Goal: Task Accomplishment & Management: Manage account settings

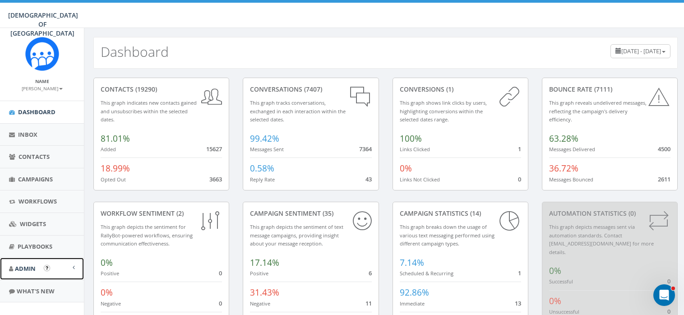
click at [29, 267] on span "Admin" at bounding box center [25, 268] width 21 height 8
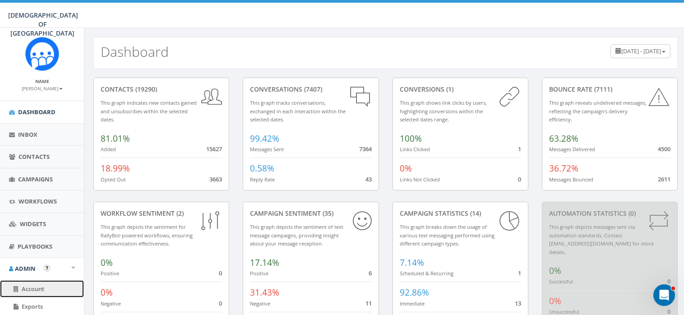
click at [32, 287] on span "Account" at bounding box center [33, 289] width 23 height 8
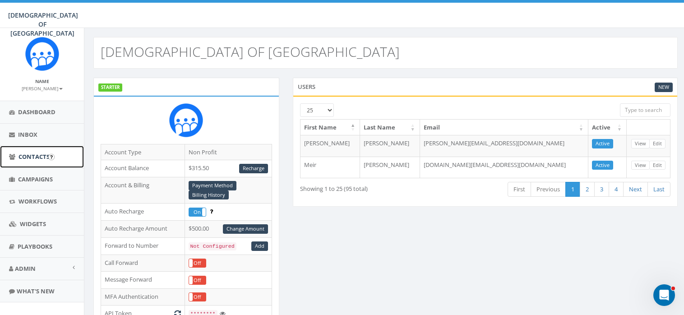
click at [37, 155] on span "Contacts" at bounding box center [33, 156] width 31 height 8
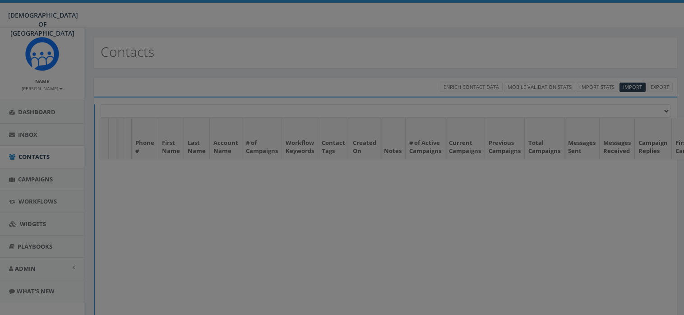
select select
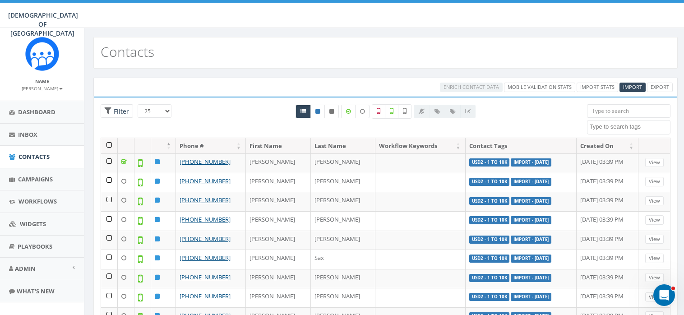
click at [619, 126] on textarea "Search" at bounding box center [629, 127] width 81 height 8
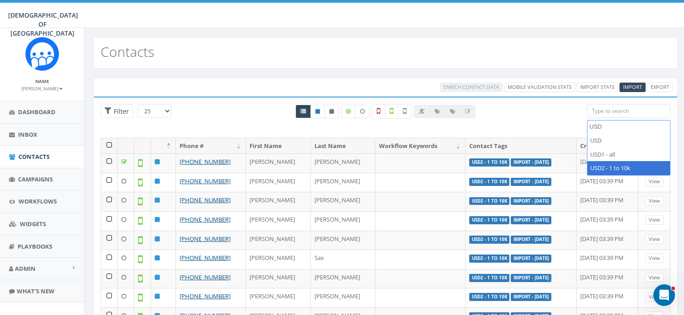
type textarea "USD"
select select "USD2 - 1 to 10k"
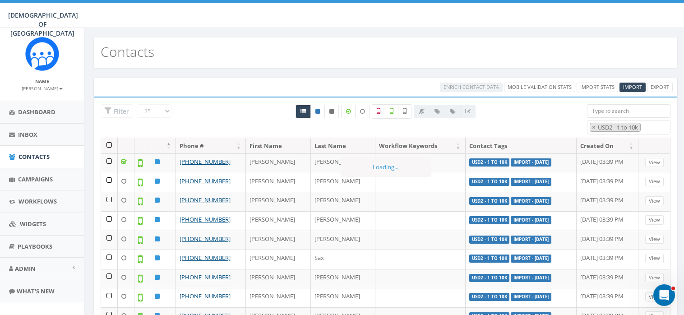
scroll to position [261, 0]
click at [404, 111] on icon at bounding box center [405, 111] width 4 height 8
checkbox input "true"
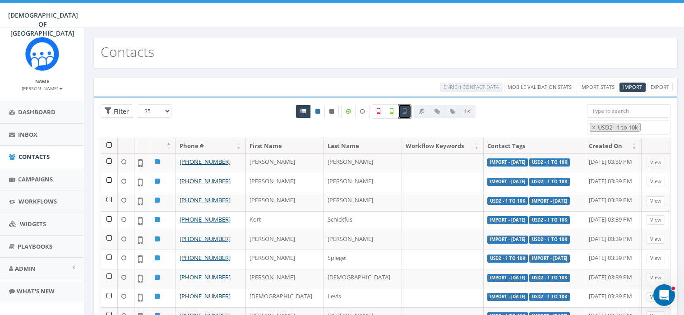
click at [166, 108] on select "25 50 100" at bounding box center [155, 111] width 34 height 14
select select "100"
click at [138, 104] on select "25 50 100" at bounding box center [155, 111] width 34 height 14
click at [108, 144] on th at bounding box center [109, 146] width 17 height 16
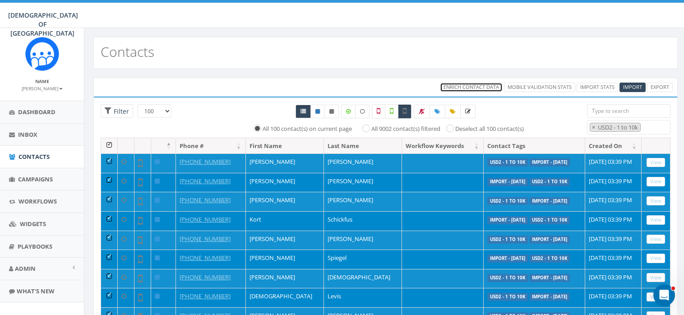
click at [464, 87] on span "Enrich Contact Data" at bounding box center [470, 86] width 55 height 7
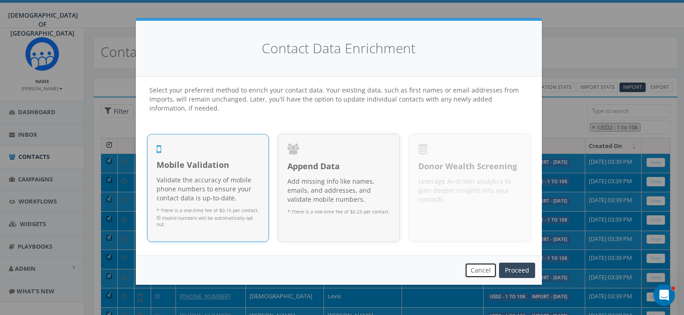
click at [476, 269] on button "Cancel" at bounding box center [480, 269] width 32 height 15
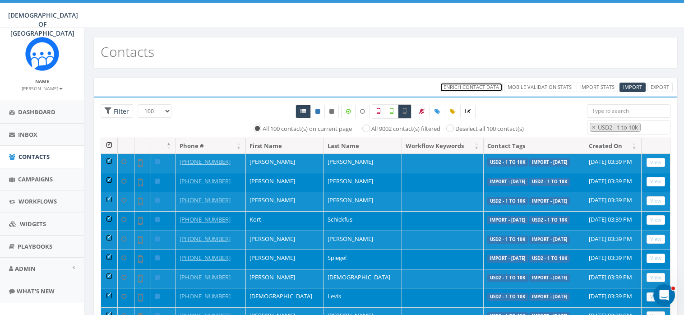
click at [476, 86] on span "Enrich Contact Data" at bounding box center [470, 86] width 55 height 7
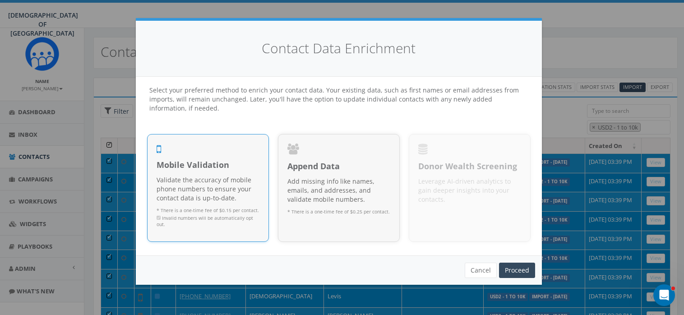
click at [189, 170] on span "Mobile Validation" at bounding box center [207, 165] width 103 height 12
click at [522, 271] on link "Proceed" at bounding box center [517, 269] width 36 height 15
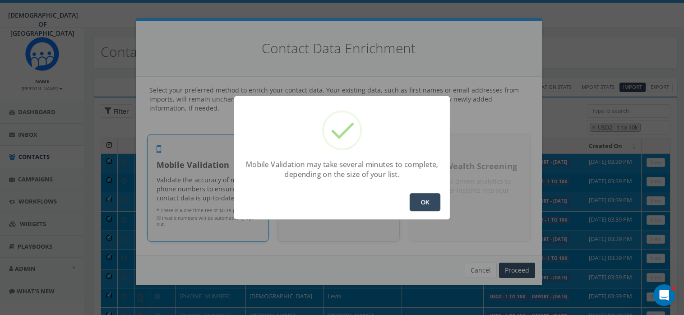
click at [427, 200] on button "OK" at bounding box center [424, 202] width 31 height 18
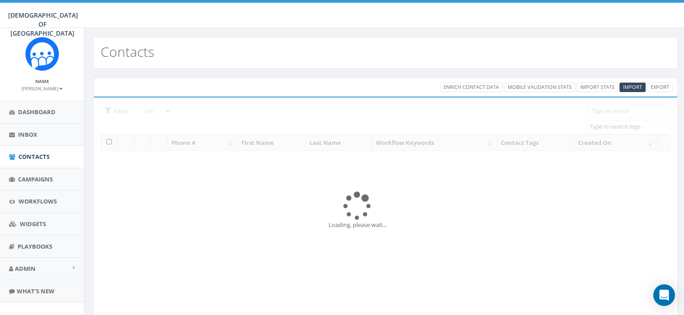
select select "100"
select select
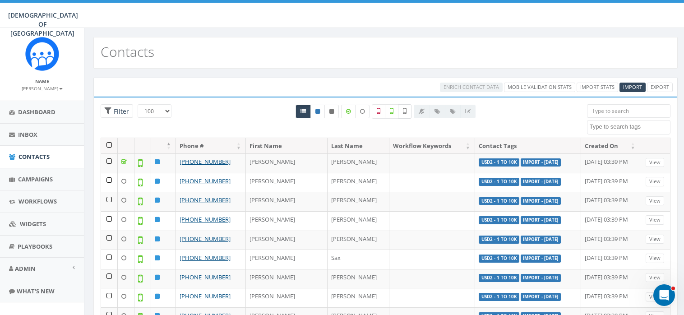
click at [406, 109] on icon at bounding box center [405, 111] width 4 height 8
checkbox input "true"
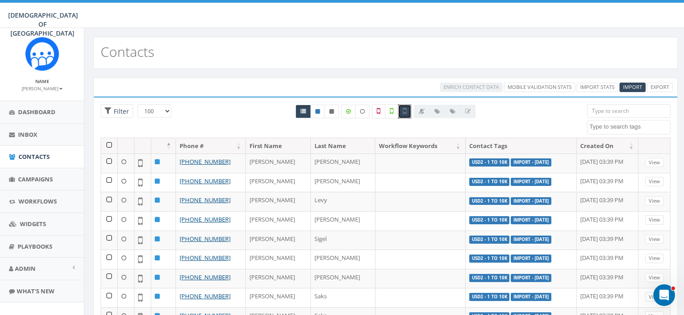
click at [108, 145] on th at bounding box center [109, 146] width 17 height 16
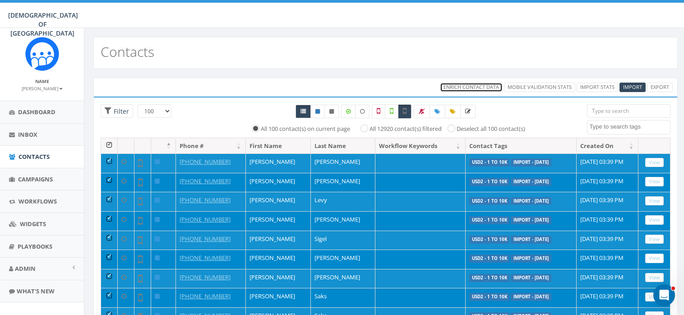
click at [458, 85] on span "Enrich Contact Data" at bounding box center [470, 86] width 55 height 7
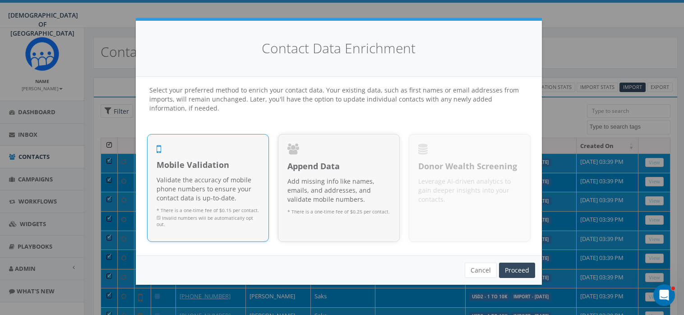
click at [234, 165] on span "Mobile Validation" at bounding box center [207, 165] width 103 height 12
click at [519, 267] on link "Proceed" at bounding box center [517, 269] width 36 height 15
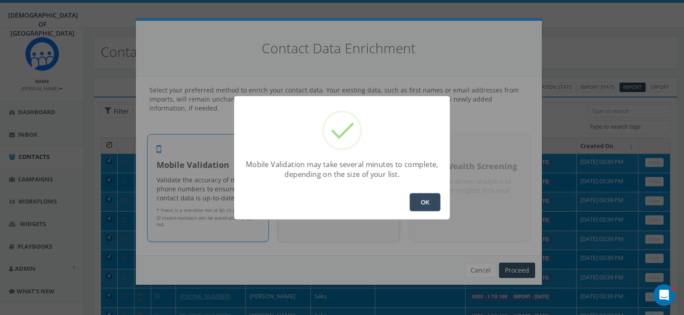
click at [426, 200] on button "OK" at bounding box center [424, 202] width 31 height 18
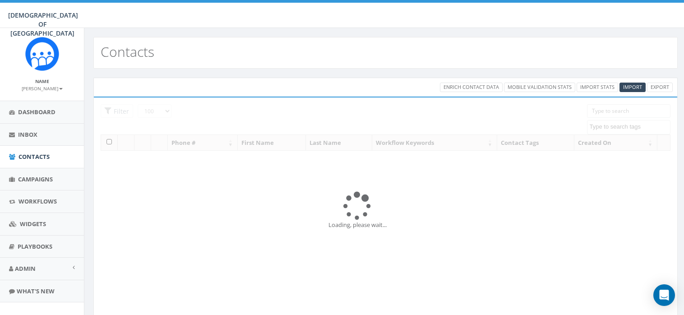
select select "100"
select select
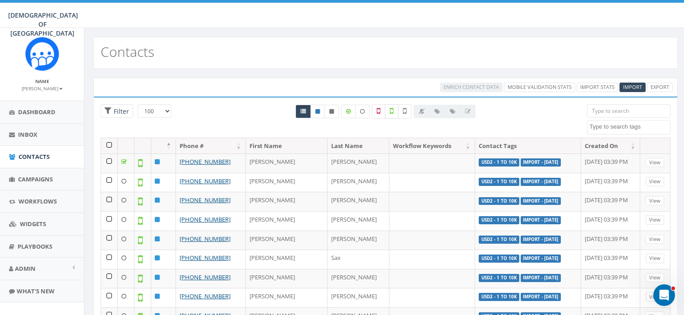
click at [393, 110] on label at bounding box center [392, 111] width 14 height 14
checkbox input "true"
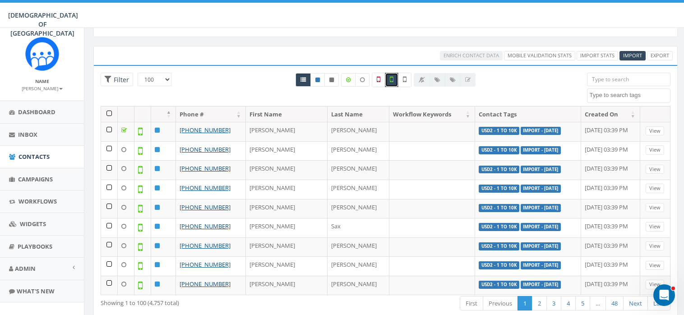
scroll to position [56, 0]
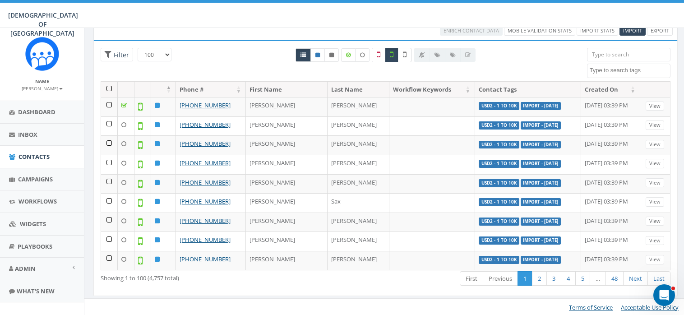
click at [406, 51] on label at bounding box center [405, 55] width 14 height 14
checkbox input "true"
click at [609, 68] on textarea "Search" at bounding box center [629, 70] width 81 height 8
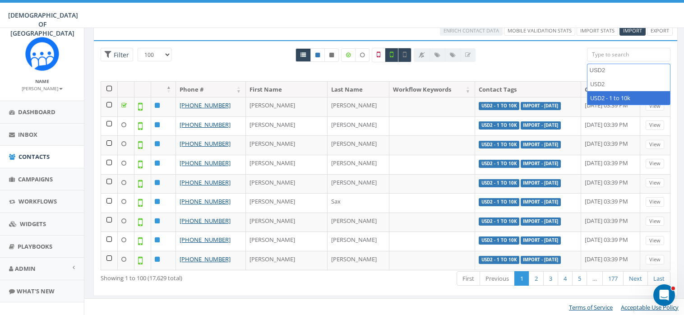
type textarea "USD2"
select select "USD2 - 1 to 10k"
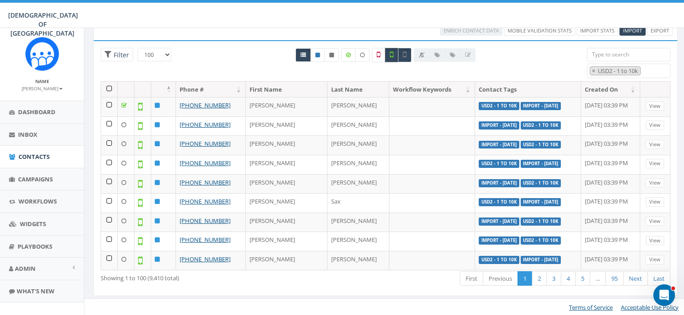
click at [391, 55] on icon at bounding box center [392, 55] width 4 height 8
checkbox input "false"
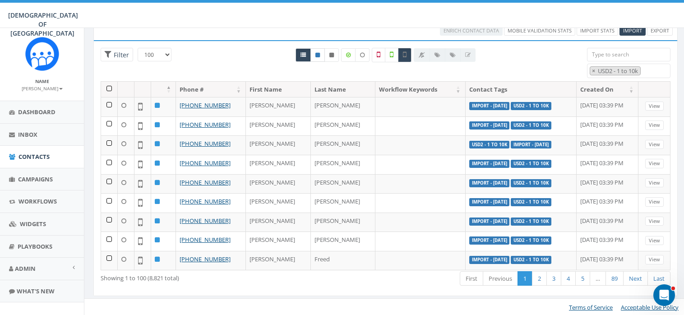
click at [317, 53] on icon at bounding box center [317, 54] width 5 height 5
radio input "true"
click at [391, 54] on icon at bounding box center [392, 55] width 4 height 8
checkbox input "true"
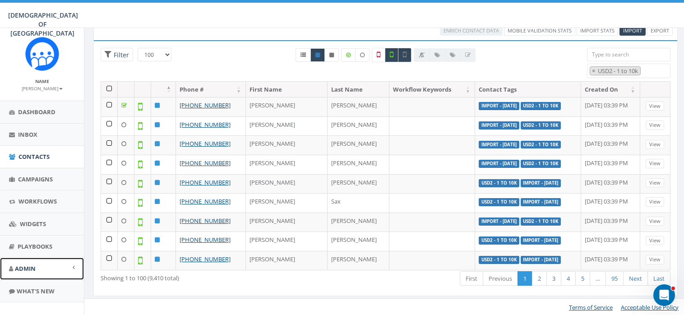
click at [25, 264] on span "Admin" at bounding box center [25, 268] width 21 height 8
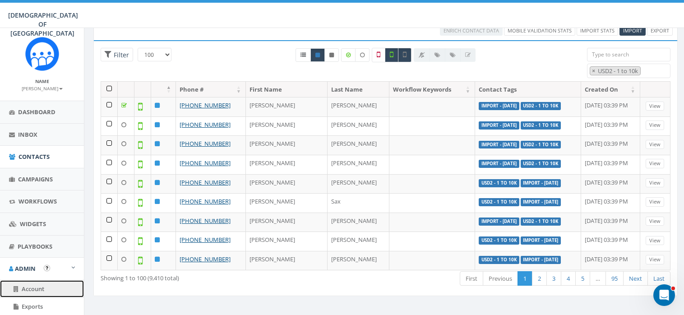
click at [33, 283] on link "Account" at bounding box center [42, 289] width 84 height 18
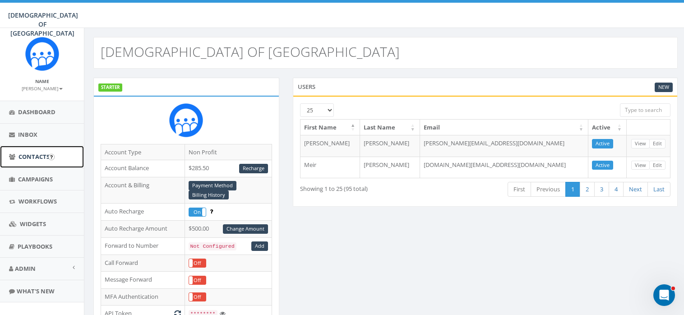
click at [31, 154] on span "Contacts" at bounding box center [33, 156] width 31 height 8
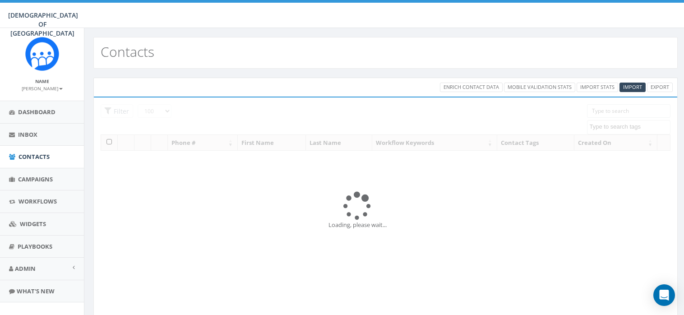
select select "100"
select select
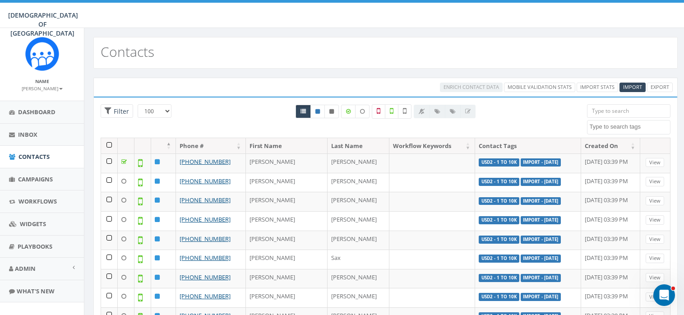
click at [619, 129] on textarea "Search" at bounding box center [629, 127] width 81 height 8
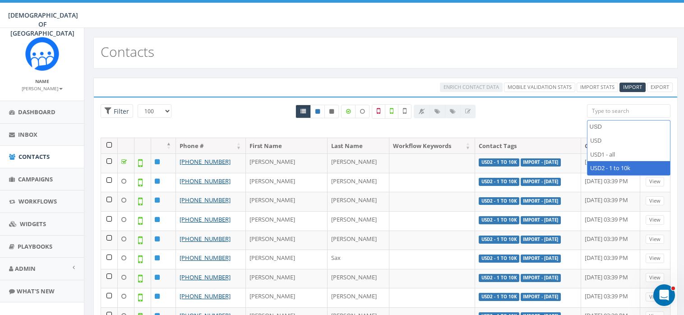
type textarea "USD"
select select "USD2 - 1 to 10k"
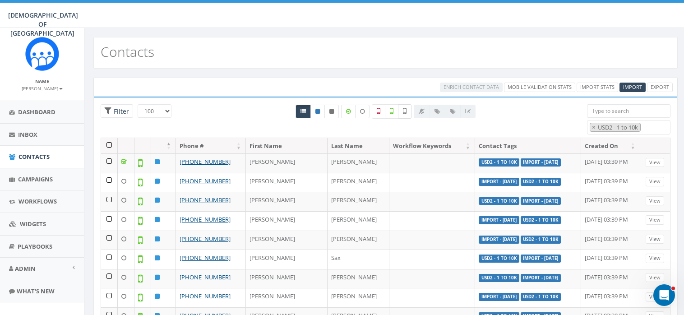
click at [406, 110] on label at bounding box center [405, 111] width 14 height 14
checkbox input "true"
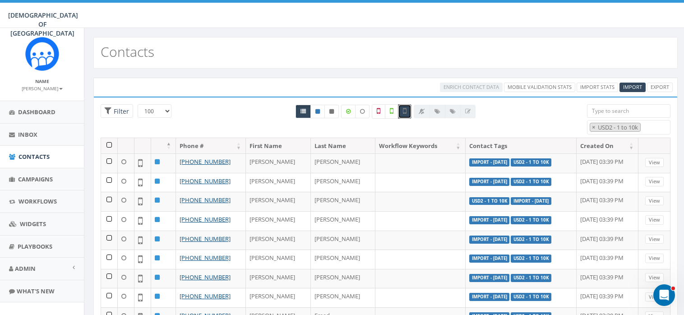
click at [108, 144] on th at bounding box center [109, 146] width 17 height 16
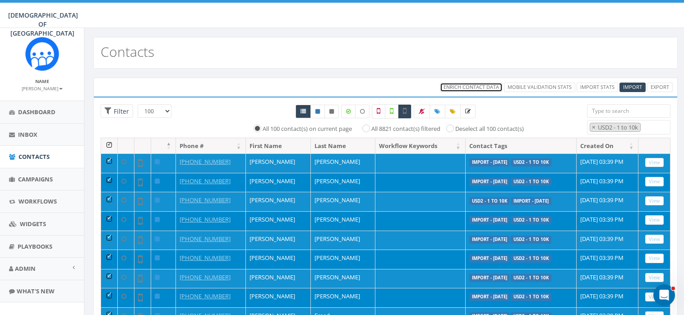
click at [478, 85] on span "Enrich Contact Data" at bounding box center [470, 86] width 55 height 7
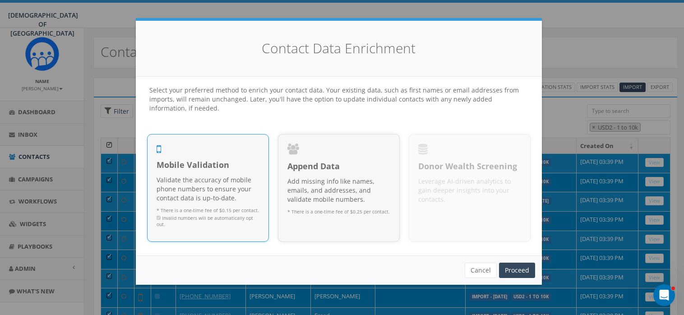
click at [240, 164] on span "Mobile Validation" at bounding box center [207, 165] width 103 height 12
click at [513, 268] on link "Proceed" at bounding box center [517, 269] width 36 height 15
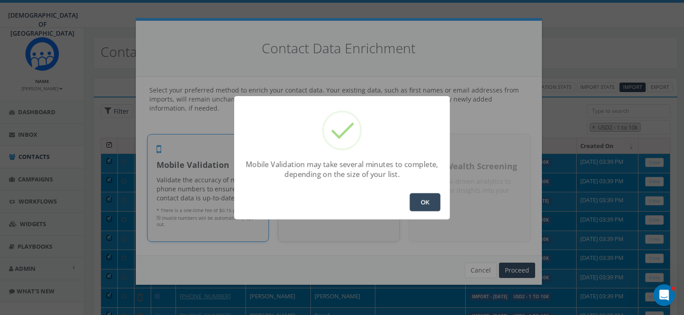
click at [419, 199] on button "OK" at bounding box center [424, 202] width 31 height 18
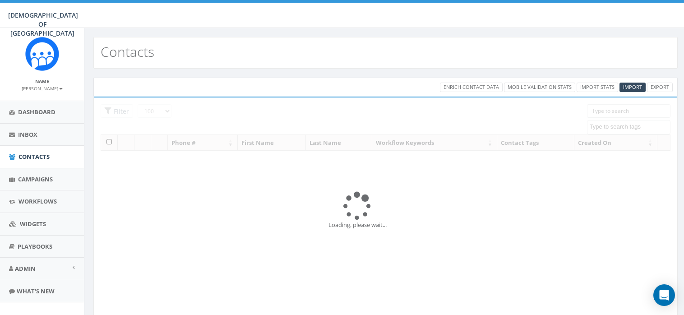
select select "100"
select select
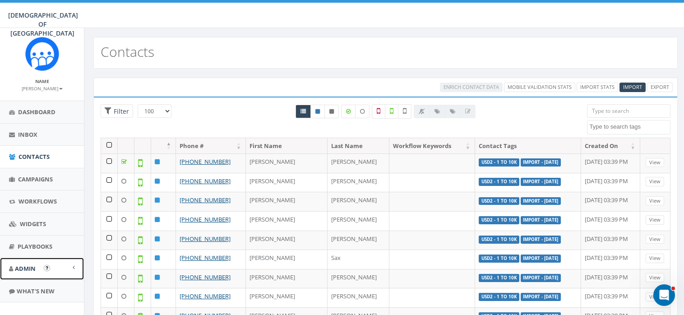
click at [23, 270] on span "Admin" at bounding box center [25, 268] width 21 height 8
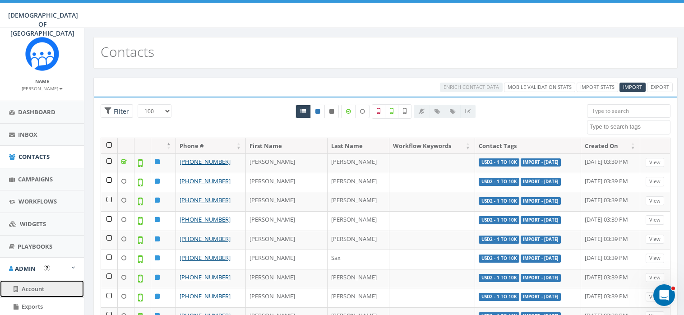
click at [32, 287] on span "Account" at bounding box center [33, 289] width 23 height 8
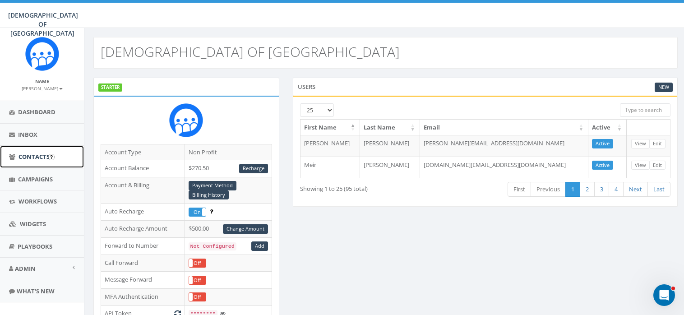
click at [41, 156] on span "Contacts" at bounding box center [33, 156] width 31 height 8
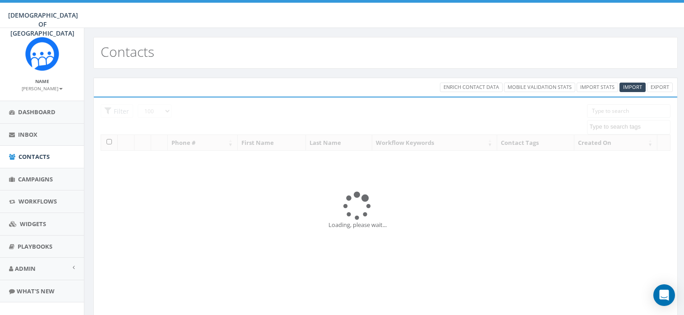
select select "100"
select select
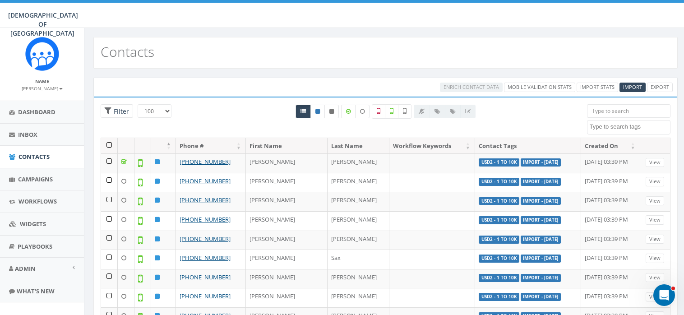
click at [631, 126] on textarea "Search" at bounding box center [629, 127] width 81 height 8
type textarea "USD2"
select select "USD2 - 1 to 10k"
click at [406, 110] on icon at bounding box center [405, 111] width 4 height 8
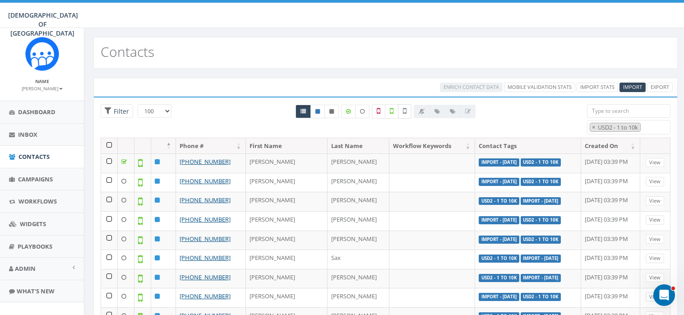
checkbox input "true"
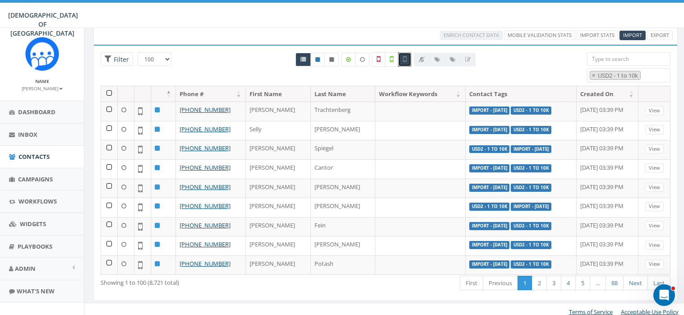
scroll to position [56, 0]
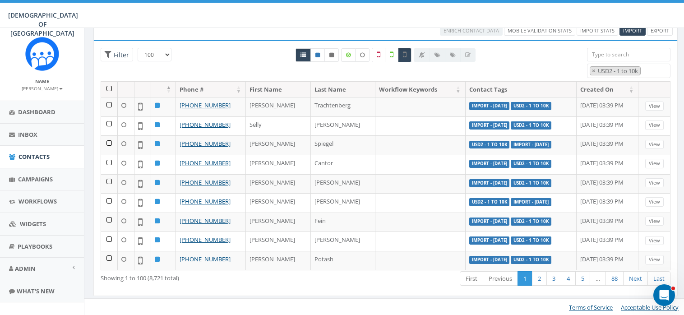
click at [390, 53] on icon at bounding box center [392, 55] width 4 height 8
checkbox input "true"
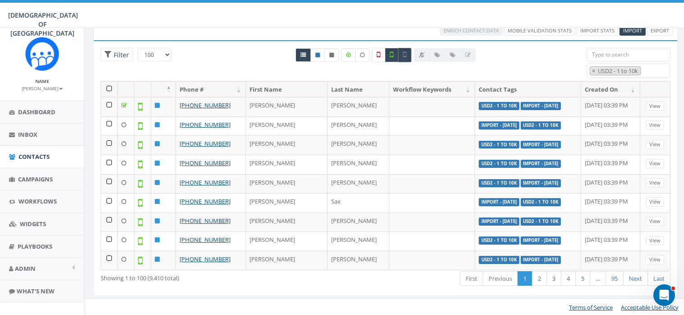
click at [406, 51] on label at bounding box center [405, 55] width 14 height 14
checkbox input "false"
click at [109, 87] on th at bounding box center [109, 90] width 17 height 16
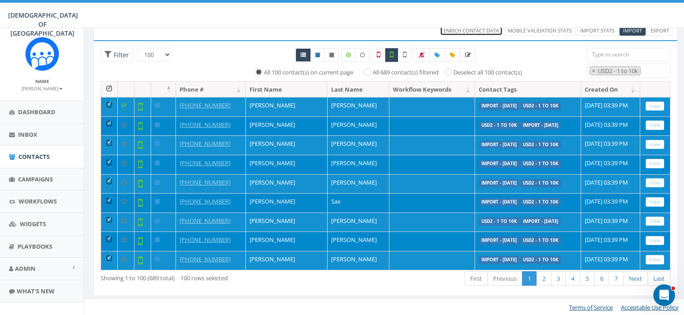
click at [470, 32] on span "Enrich Contact Data" at bounding box center [470, 30] width 55 height 7
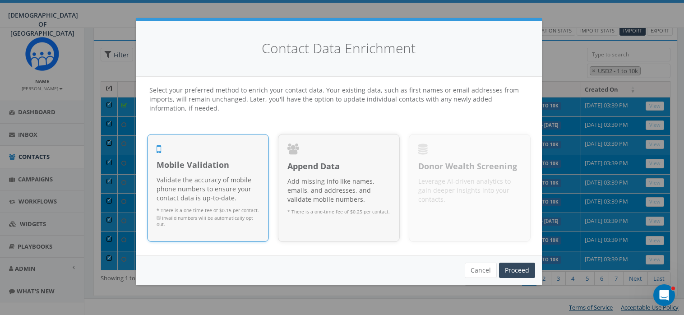
click at [235, 185] on p "Validate the accuracy of mobile phone numbers to ensure your contact data is up…" at bounding box center [207, 188] width 103 height 27
click at [519, 270] on link "Proceed" at bounding box center [517, 269] width 36 height 15
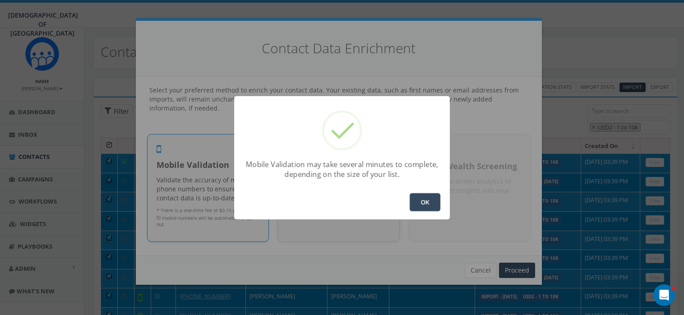
click at [426, 201] on button "OK" at bounding box center [424, 202] width 31 height 18
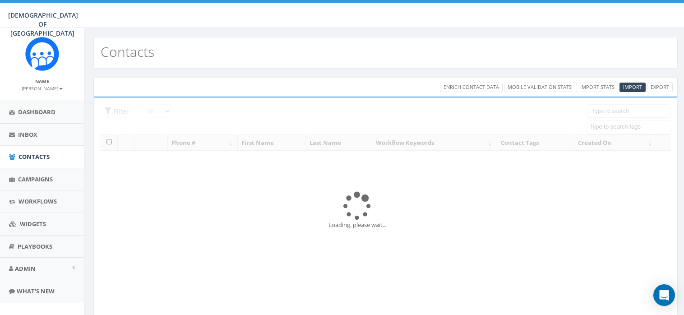
select select "100"
select select
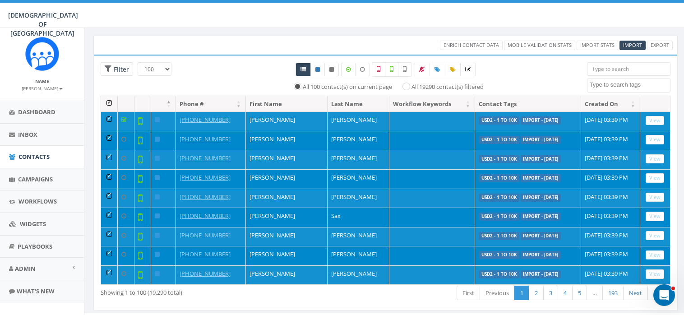
scroll to position [56, 0]
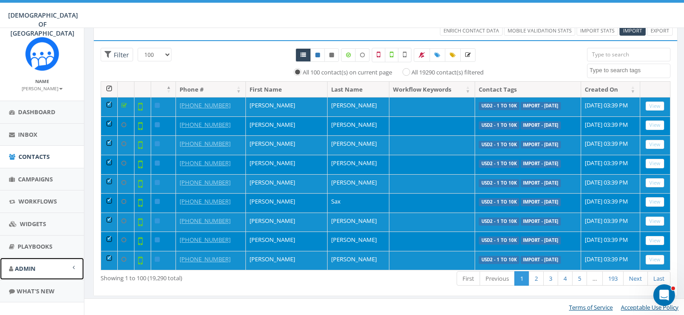
click at [24, 264] on span "Admin" at bounding box center [25, 268] width 21 height 8
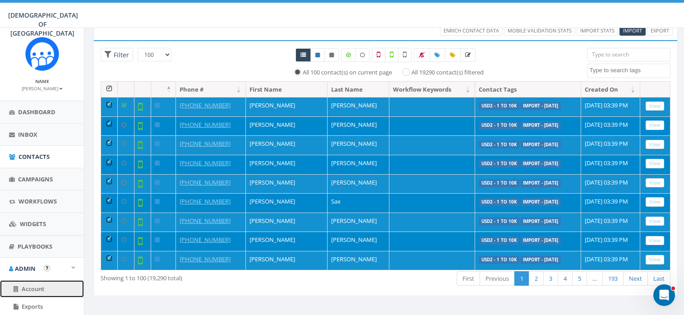
click at [41, 285] on span "Account" at bounding box center [33, 289] width 23 height 8
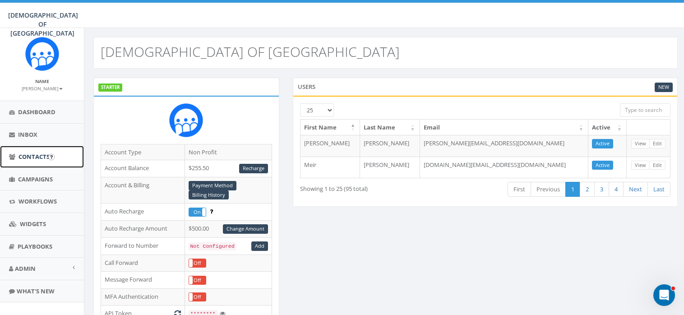
click at [38, 155] on span "Contacts" at bounding box center [33, 156] width 31 height 8
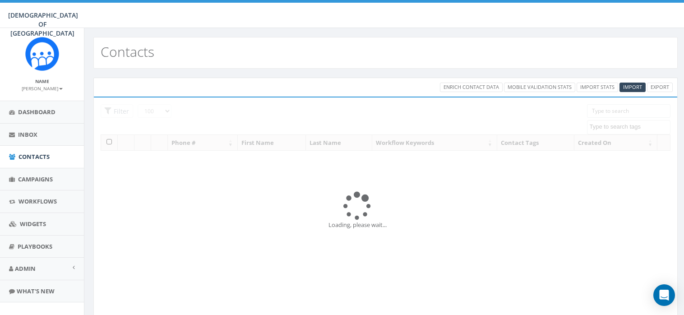
select select "100"
select select
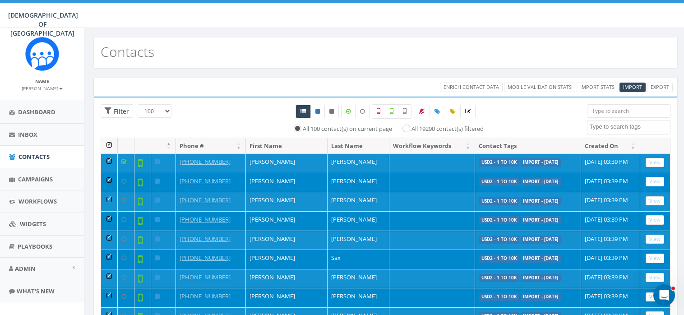
click at [630, 125] on textarea "Search" at bounding box center [629, 127] width 81 height 8
type textarea "USD2"
select select "USD2 - 1 to 10k"
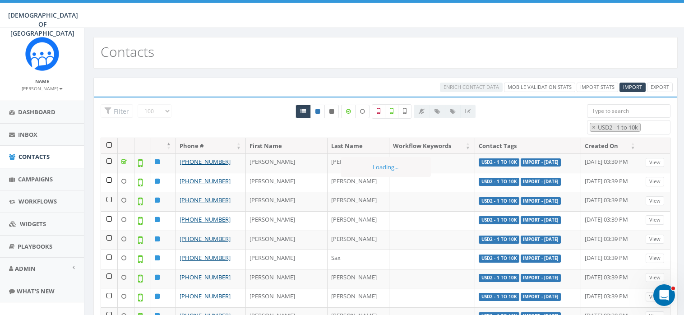
scroll to position [261, 0]
click at [403, 108] on icon at bounding box center [405, 111] width 4 height 8
checkbox input "true"
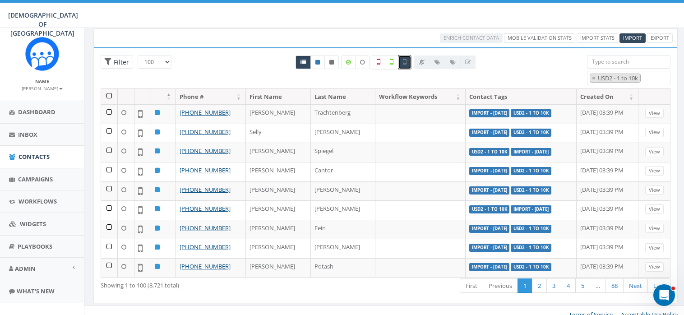
scroll to position [56, 0]
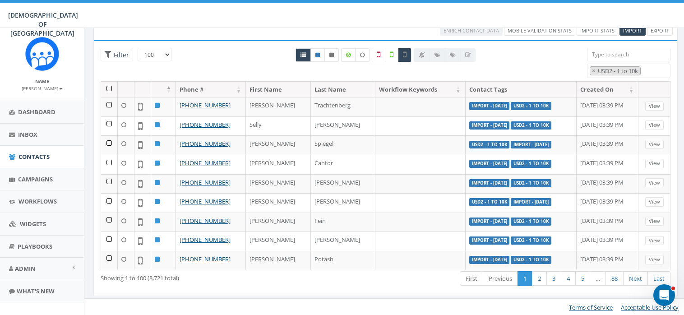
click at [391, 53] on icon at bounding box center [392, 55] width 4 height 8
checkbox input "true"
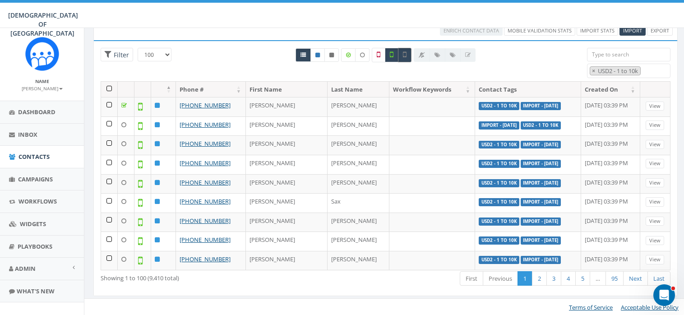
click at [404, 55] on icon at bounding box center [405, 55] width 4 height 8
checkbox input "false"
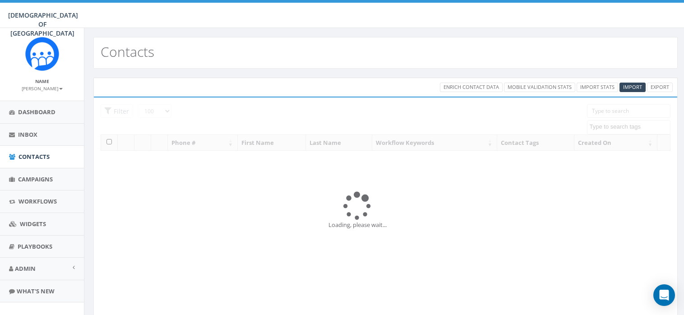
select select "100"
select select
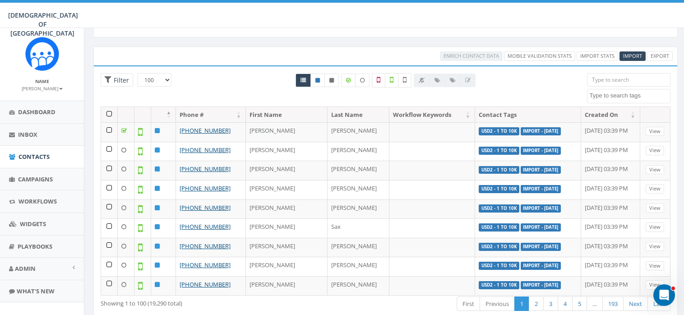
click at [619, 96] on textarea "Search" at bounding box center [629, 96] width 81 height 8
type textarea "USD2"
select select "USD2 - 1 to 10k"
click at [393, 77] on icon at bounding box center [392, 80] width 4 height 8
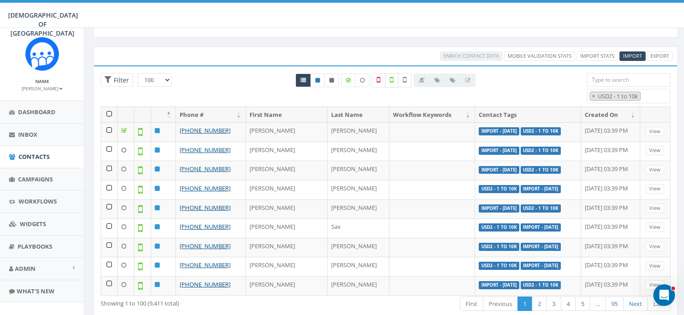
checkbox input "true"
click at [404, 79] on icon at bounding box center [405, 80] width 4 height 8
checkbox input "true"
click at [108, 114] on th at bounding box center [109, 115] width 17 height 16
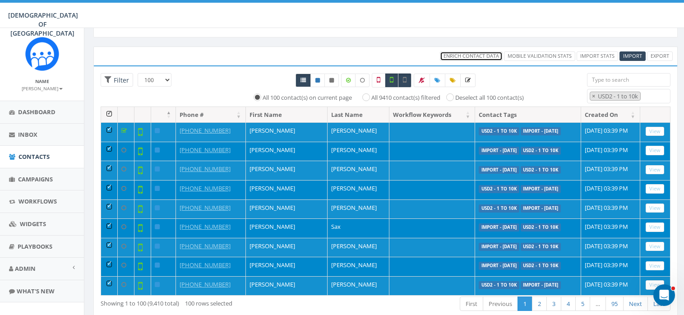
click at [465, 54] on span "Enrich Contact Data" at bounding box center [470, 55] width 55 height 7
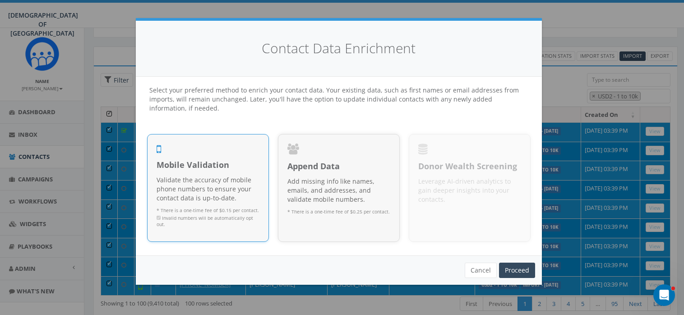
click at [207, 206] on div "Mobile Validation Validate the accuracy of mobile phone numbers to ensure your …" at bounding box center [207, 195] width 103 height 73
click at [515, 270] on link "Proceed" at bounding box center [517, 269] width 36 height 15
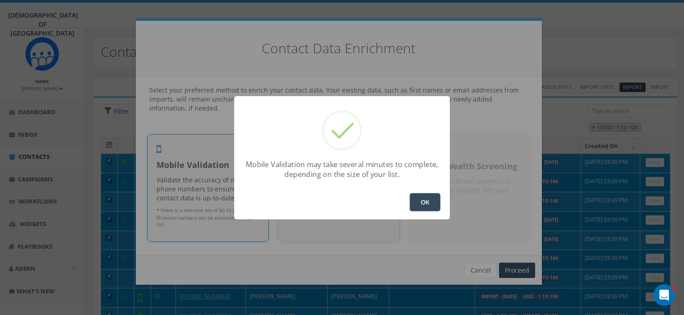
click at [420, 200] on button "OK" at bounding box center [424, 202] width 31 height 18
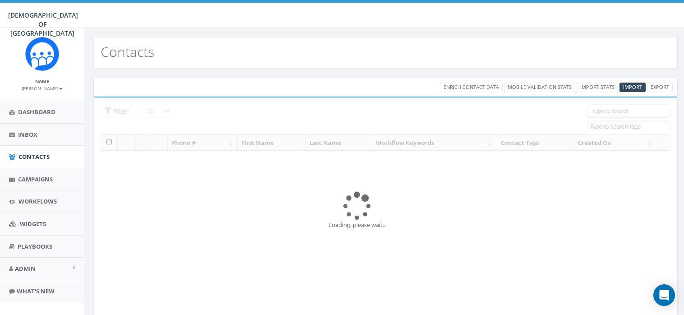
select select "100"
select select
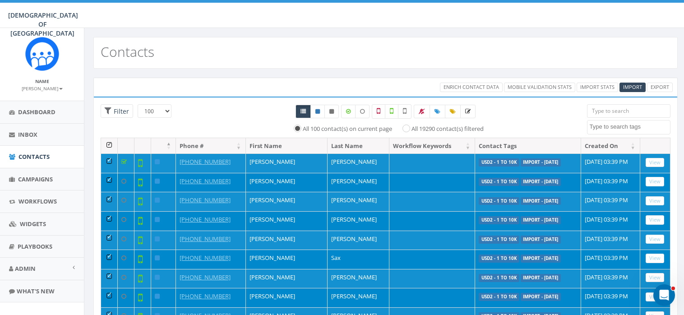
click at [621, 124] on textarea "Search" at bounding box center [629, 127] width 81 height 8
type textarea "USD2"
select select "USD2 - 1 to 10k"
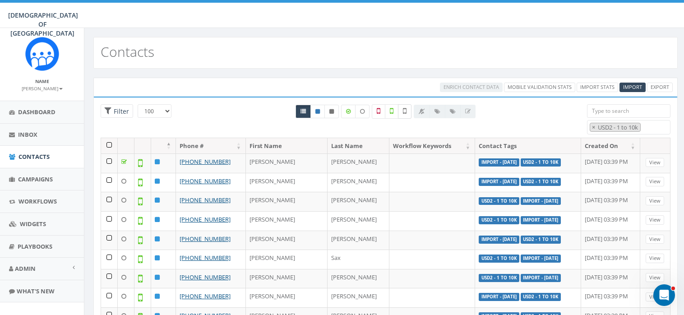
click at [404, 112] on icon at bounding box center [405, 111] width 4 height 8
checkbox input "true"
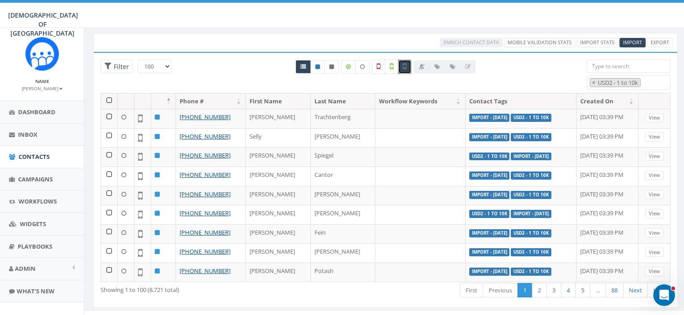
scroll to position [56, 0]
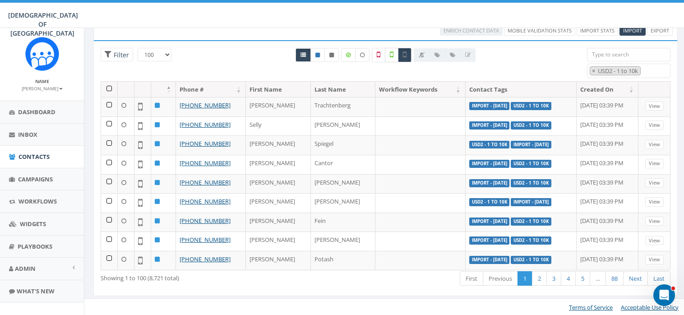
click at [392, 52] on icon at bounding box center [392, 55] width 4 height 8
checkbox input "true"
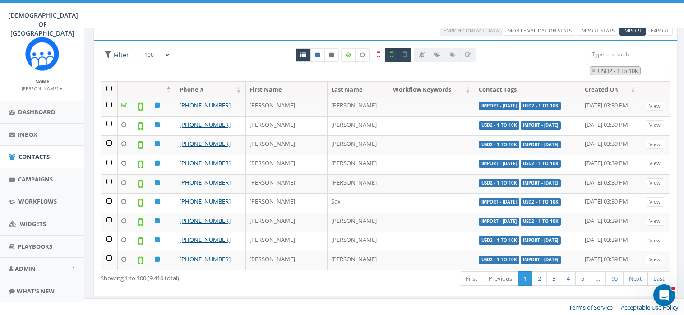
click at [404, 54] on icon at bounding box center [405, 55] width 4 height 8
checkbox input "false"
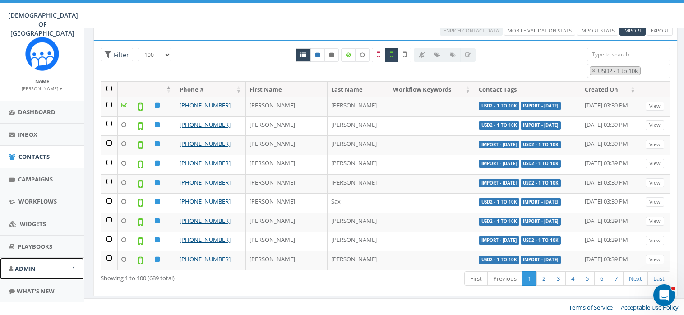
click at [27, 267] on span "Admin" at bounding box center [25, 268] width 21 height 8
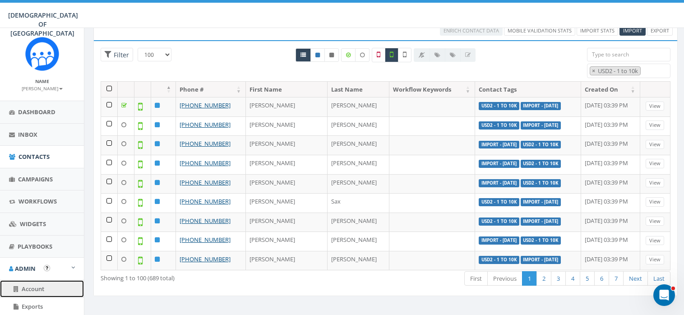
click at [36, 285] on span "Account" at bounding box center [33, 289] width 23 height 8
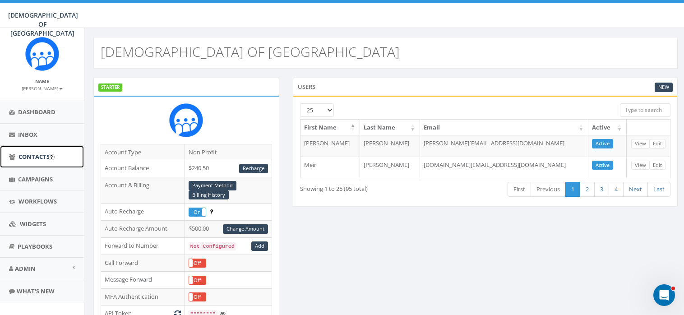
click at [34, 151] on link "Contacts" at bounding box center [42, 157] width 84 height 22
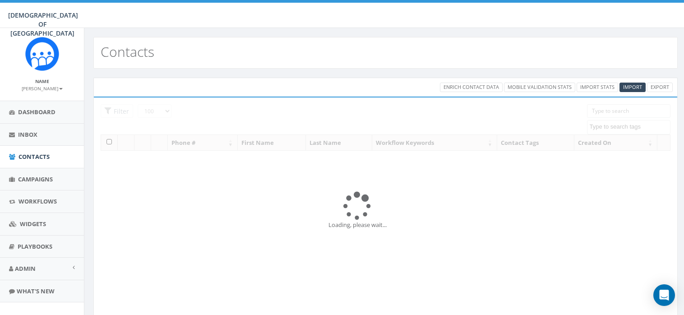
select select "100"
select select
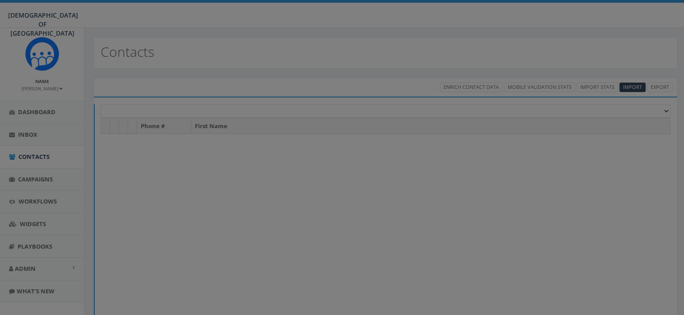
select select "100"
select select
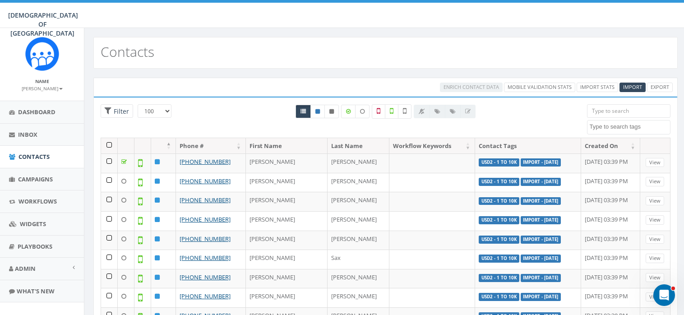
click at [615, 128] on textarea "Search" at bounding box center [629, 127] width 81 height 8
type textarea "USD2"
select select "USD2 - 1 to 10k"
drag, startPoint x: 648, startPoint y: 125, endPoint x: 657, endPoint y: 125, distance: 8.6
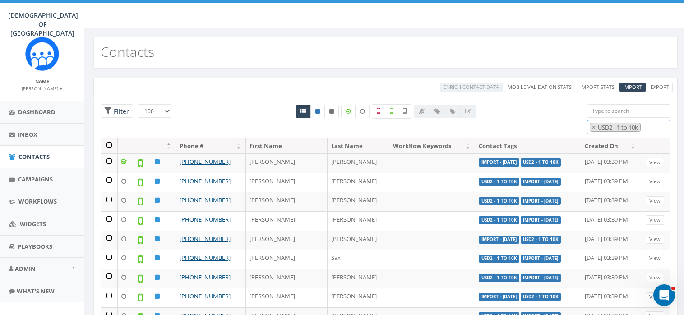
click at [657, 125] on span "× USD2 - 1 to 10k" at bounding box center [629, 127] width 84 height 15
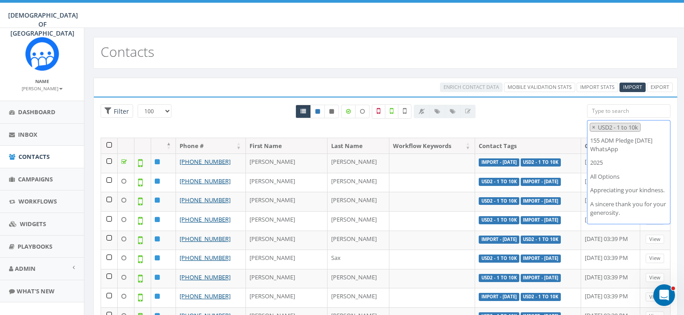
scroll to position [525, 0]
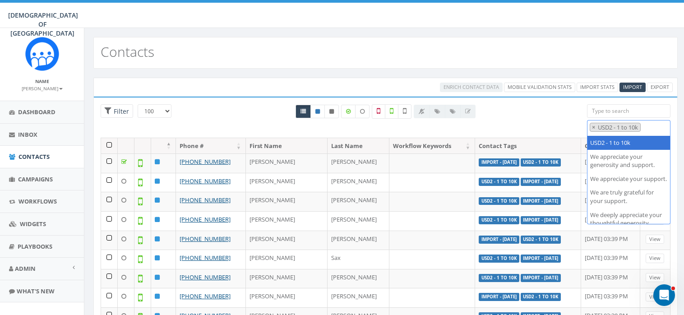
click at [617, 129] on 10k "USD2 - 1 to 10k" at bounding box center [618, 127] width 43 height 8
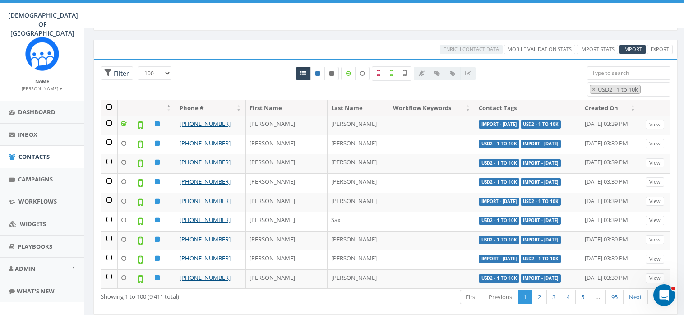
scroll to position [56, 0]
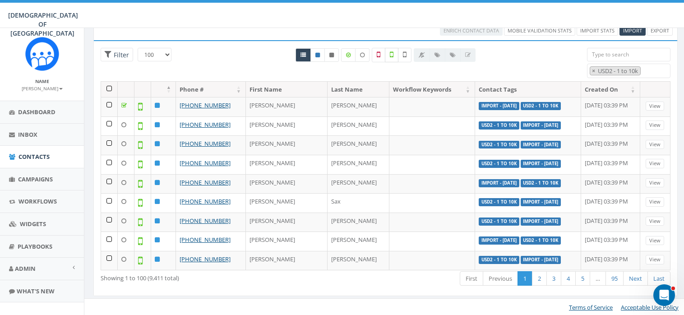
click at [393, 52] on icon at bounding box center [392, 55] width 4 height 8
checkbox input "true"
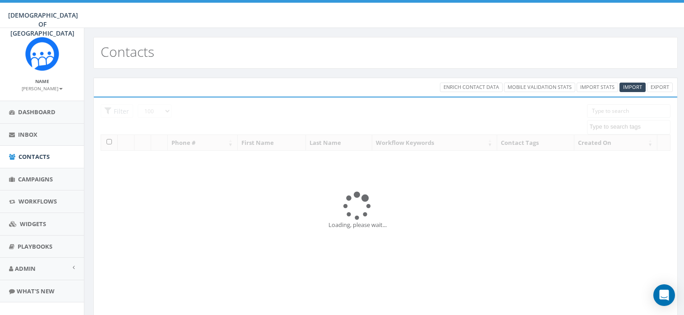
select select "100"
select select
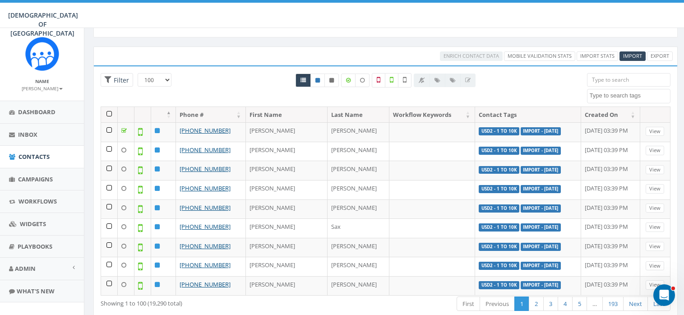
click at [620, 95] on textarea "Search" at bounding box center [629, 96] width 81 height 8
type textarea "USD2"
select select "USD2 - 1 to 10k"
click at [390, 76] on icon at bounding box center [392, 80] width 4 height 8
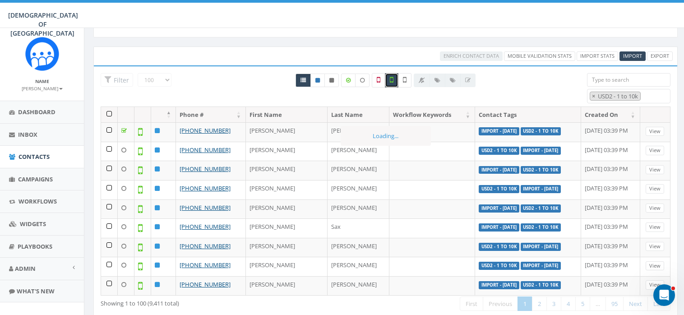
checkbox input "true"
click at [404, 81] on icon at bounding box center [405, 80] width 4 height 8
checkbox input "false"
click at [107, 113] on th at bounding box center [109, 115] width 17 height 16
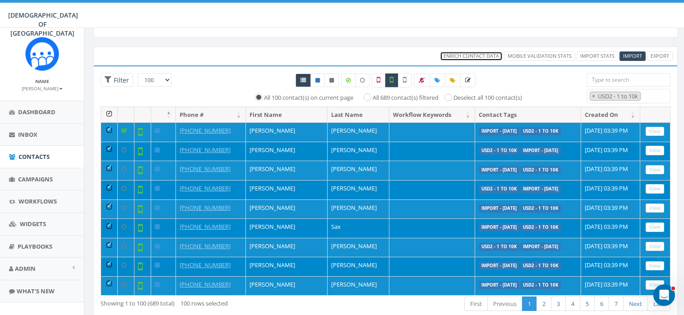
click at [475, 53] on span "Enrich Contact Data" at bounding box center [470, 55] width 55 height 7
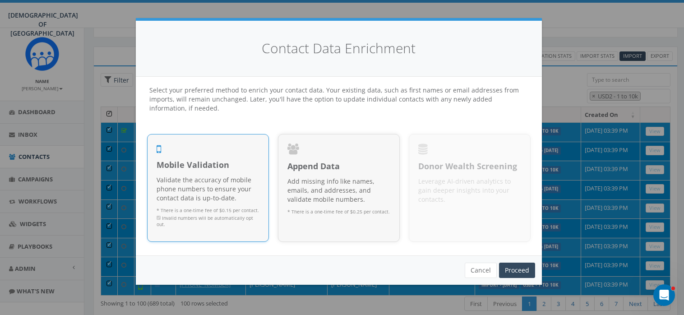
click at [201, 196] on p "Validate the accuracy of mobile phone numbers to ensure your contact data is up…" at bounding box center [207, 188] width 103 height 27
click at [516, 267] on link "Proceed" at bounding box center [517, 269] width 36 height 15
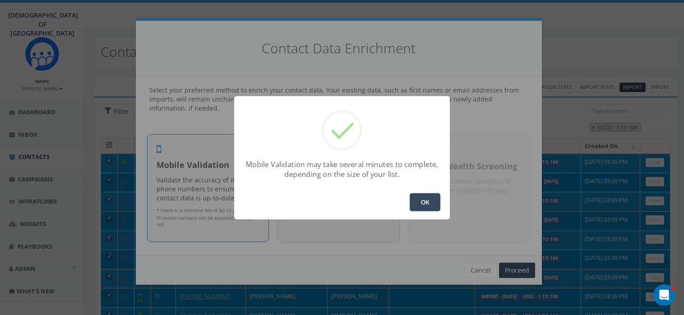
click at [420, 200] on button "OK" at bounding box center [424, 202] width 31 height 18
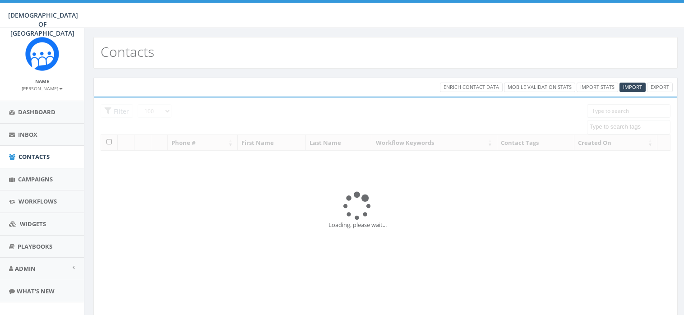
select select "100"
select select
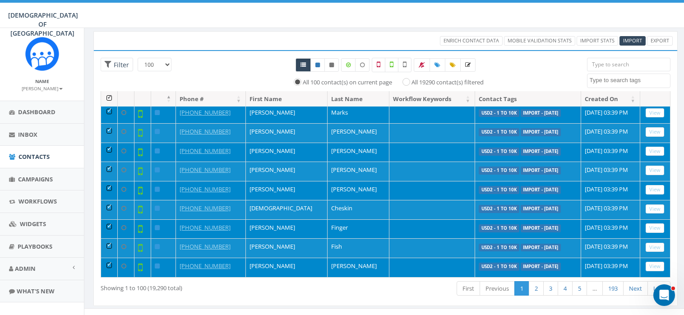
scroll to position [56, 0]
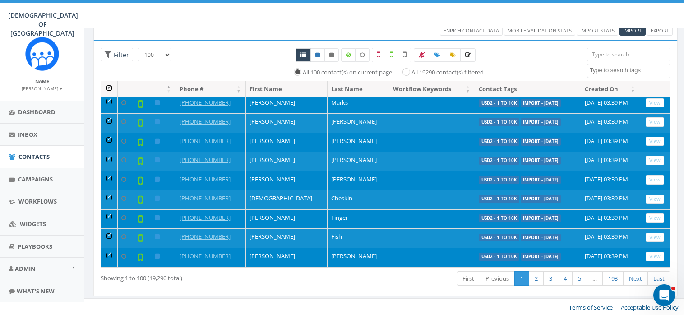
click at [620, 68] on textarea "Search" at bounding box center [629, 70] width 81 height 8
type textarea "USD2"
select select "USD2 - 1 to 10k"
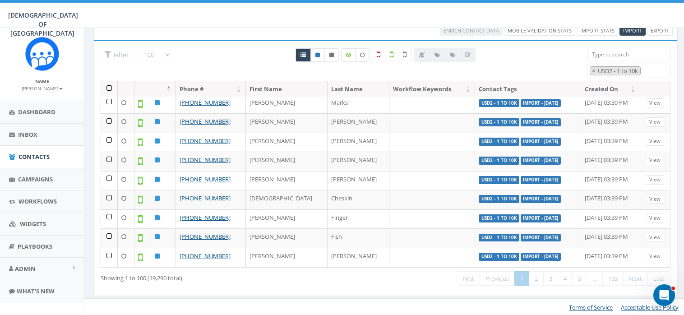
scroll to position [261, 0]
click at [405, 56] on icon at bounding box center [405, 55] width 4 height 8
checkbox input "true"
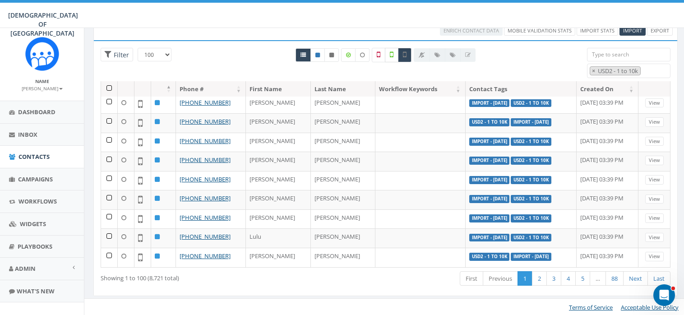
click at [393, 52] on icon at bounding box center [392, 55] width 4 height 8
checkbox input "true"
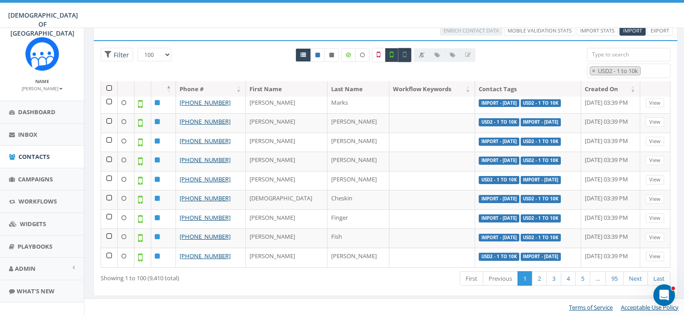
click at [408, 54] on label at bounding box center [405, 55] width 14 height 14
drag, startPoint x: 184, startPoint y: 276, endPoint x: 99, endPoint y: 277, distance: 84.8
click at [99, 277] on div "Showing 1 to 100 (689 total)" at bounding box center [215, 276] width 243 height 12
copy div "Showing 1 to 100 (689 total)"
click at [407, 51] on label at bounding box center [405, 55] width 14 height 14
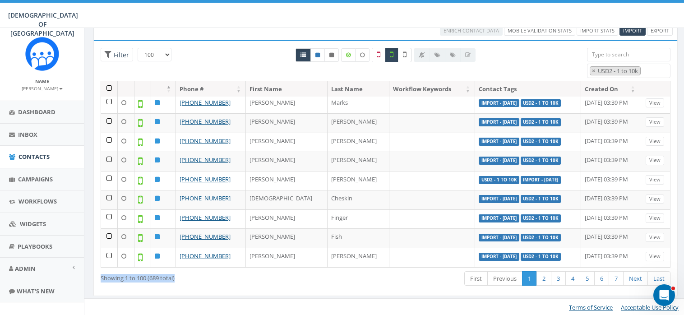
checkbox input "true"
click at [393, 51] on label at bounding box center [392, 55] width 14 height 14
checkbox input "false"
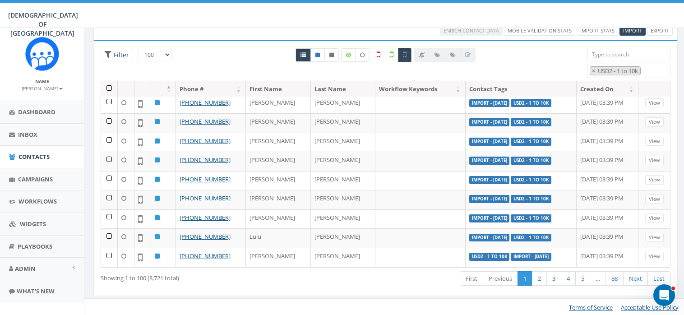
click at [406, 52] on label at bounding box center [405, 55] width 14 height 14
checkbox input "false"
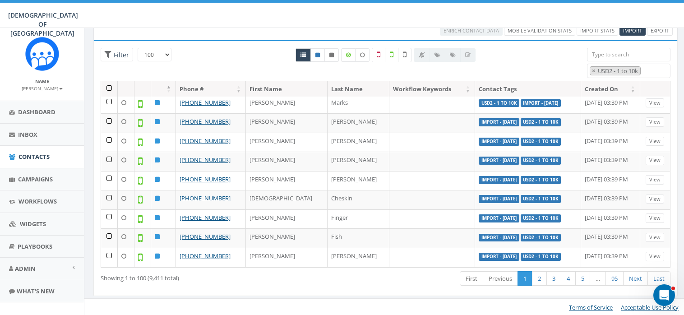
click at [392, 53] on icon at bounding box center [392, 55] width 4 height 8
checkbox input "true"
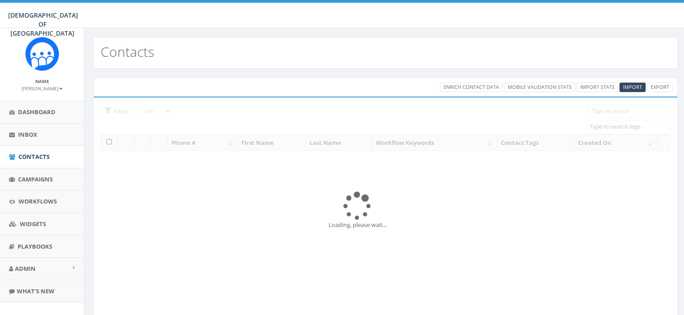
select select "100"
select select
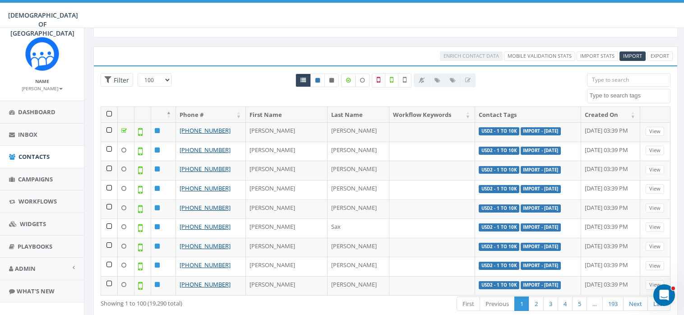
click at [622, 99] on span at bounding box center [629, 96] width 84 height 14
type textarea "USD2"
select select "USD2 - 1 to 10k"
click at [391, 77] on icon at bounding box center [392, 80] width 4 height 8
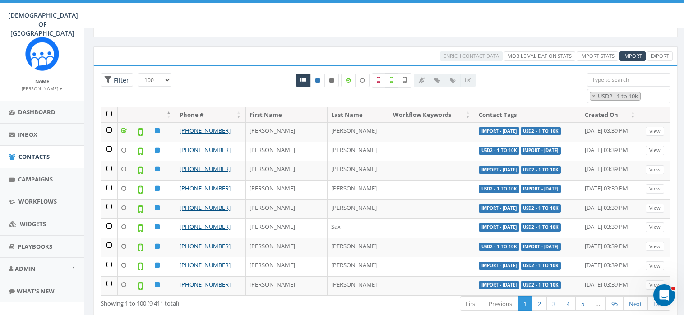
checkbox input "true"
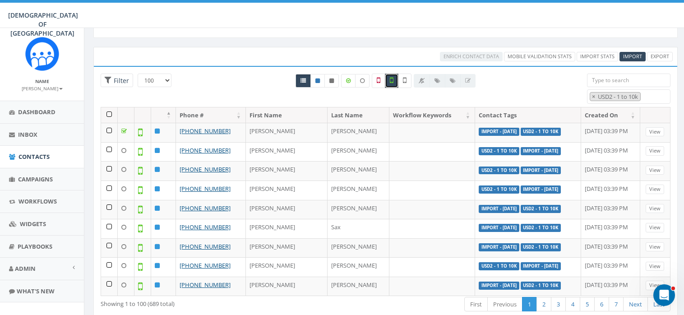
scroll to position [56, 0]
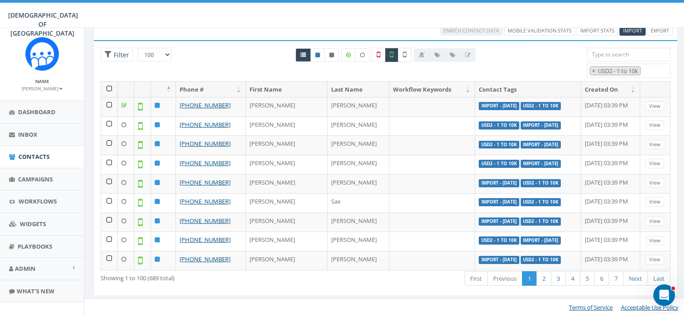
click at [404, 51] on icon at bounding box center [405, 55] width 4 height 8
checkbox input "true"
click at [391, 52] on icon at bounding box center [392, 55] width 4 height 8
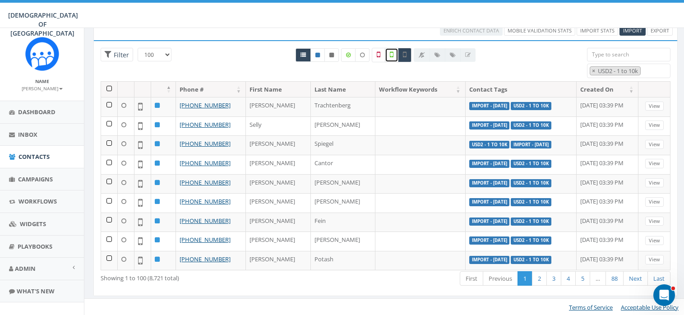
click at [394, 53] on label at bounding box center [392, 55] width 14 height 14
checkbox input "true"
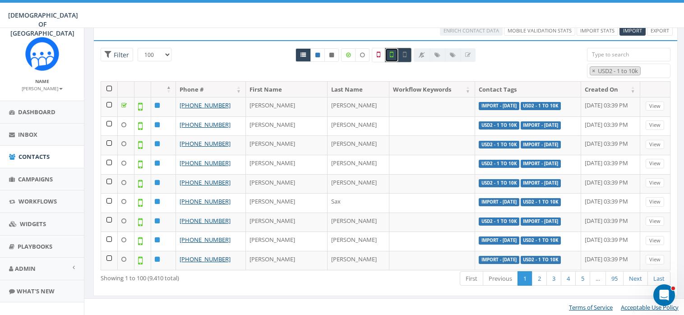
click at [406, 54] on icon at bounding box center [405, 55] width 4 height 8
checkbox input "true"
click at [109, 85] on th at bounding box center [109, 90] width 17 height 16
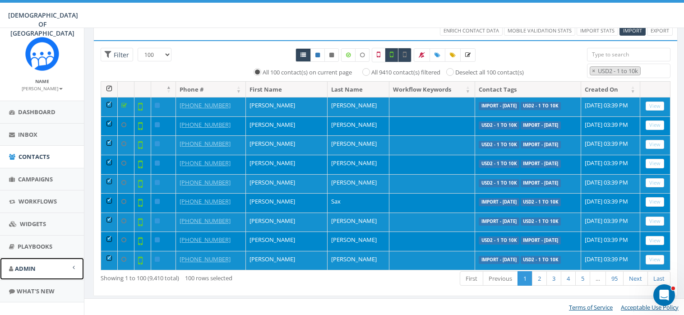
click at [29, 265] on span "Admin" at bounding box center [25, 268] width 21 height 8
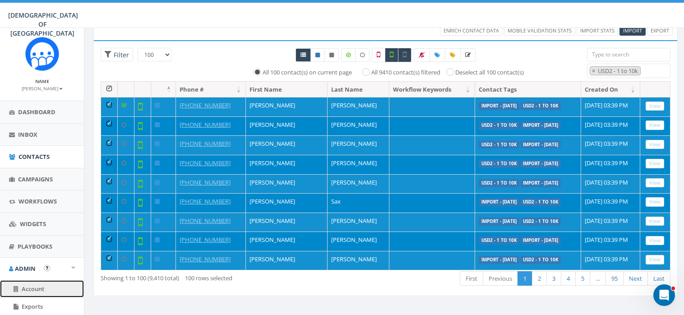
click at [38, 285] on span "Account" at bounding box center [33, 289] width 23 height 8
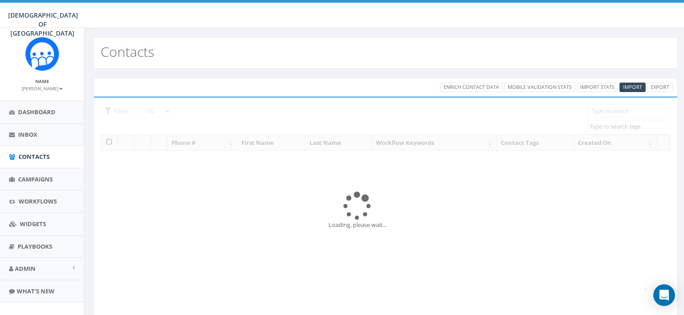
select select "100"
select select "USD2 - 1 to 10k"
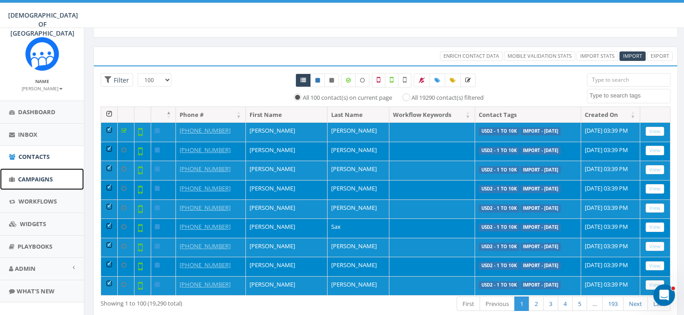
click at [42, 178] on span "Campaigns" at bounding box center [35, 179] width 35 height 8
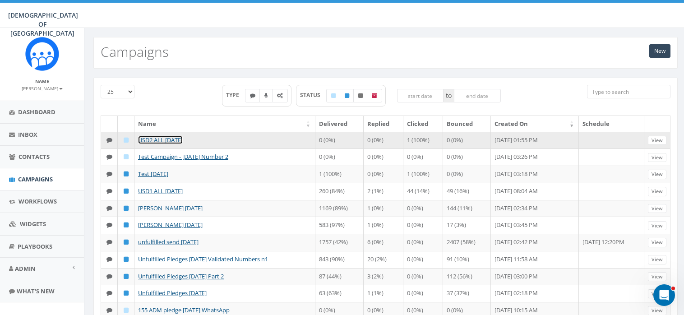
click at [157, 138] on link "USD2 ALL [DATE]" at bounding box center [160, 140] width 45 height 8
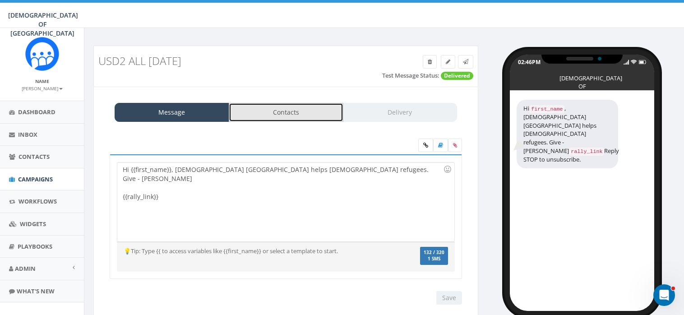
click at [299, 113] on link "Contacts" at bounding box center [286, 112] width 115 height 19
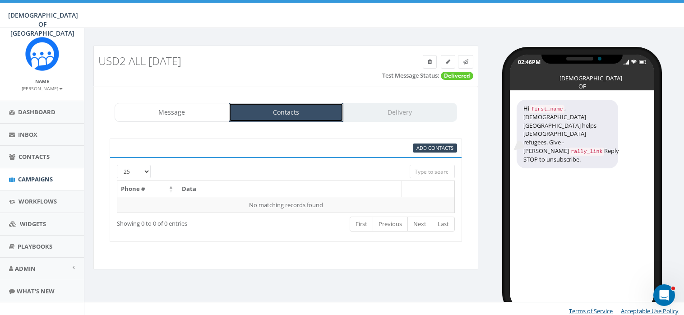
click at [299, 110] on link "Contacts" at bounding box center [286, 112] width 115 height 19
click at [43, 175] on span "Campaigns" at bounding box center [35, 179] width 35 height 8
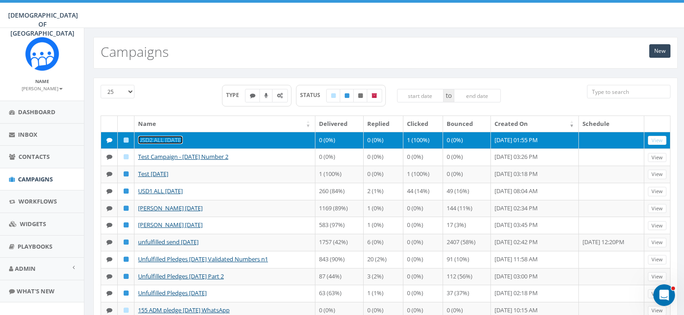
click at [157, 139] on link "USD2 ALL [DATE]" at bounding box center [160, 140] width 45 height 8
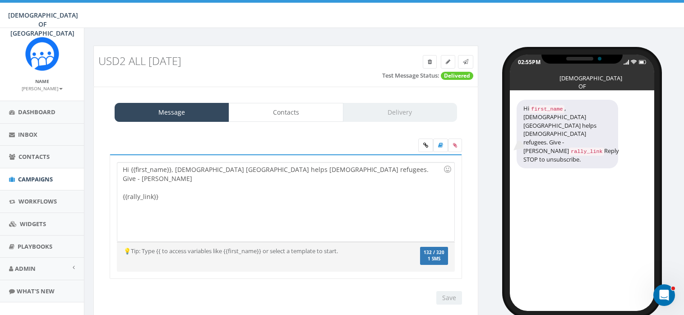
click at [141, 57] on h3 "USD2 ALL 26/8/25" at bounding box center [237, 61] width 278 height 12
click at [40, 177] on span "Campaigns" at bounding box center [35, 179] width 35 height 8
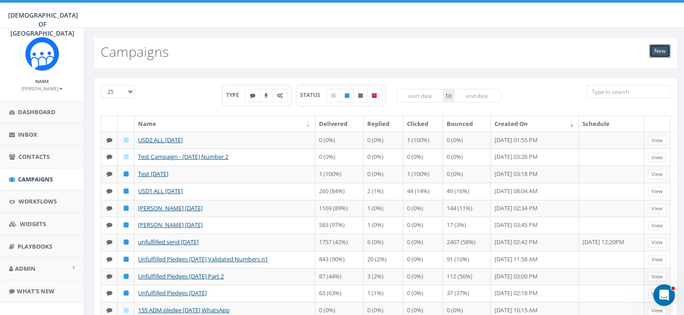
click at [661, 50] on link "New" at bounding box center [659, 51] width 21 height 14
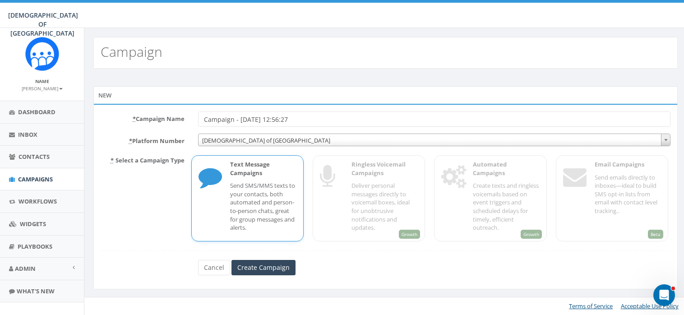
drag, startPoint x: 118, startPoint y: 50, endPoint x: 114, endPoint y: 43, distance: 8.1
click at [114, 44] on h2 "Campaign" at bounding box center [132, 51] width 62 height 15
click at [115, 55] on h2 "Campaign" at bounding box center [132, 51] width 62 height 15
click at [110, 92] on div "New" at bounding box center [385, 95] width 584 height 18
click at [225, 119] on input "Campaign - [DATE] 12:56:27" at bounding box center [434, 118] width 473 height 15
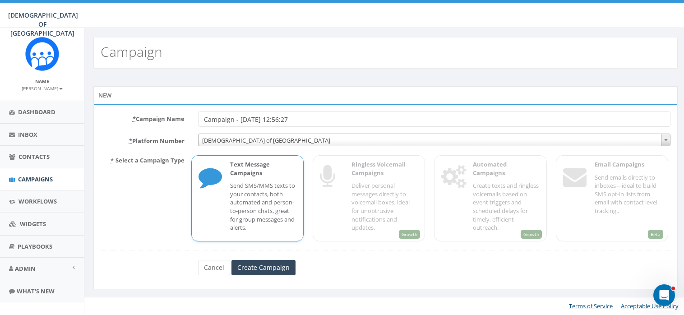
click at [225, 119] on input "Campaign - [DATE] 12:56:27" at bounding box center [434, 118] width 473 height 15
paste input "USD2 1 TO 10K"
type input "USD2 1 TO 10K - [DATE] 12:56:27"
click at [272, 266] on input "Create Campaign" at bounding box center [263, 267] width 64 height 15
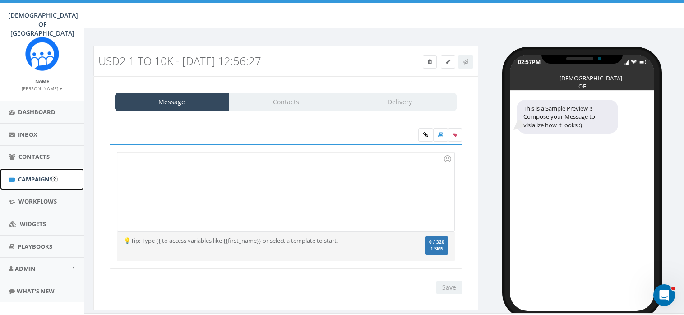
click at [31, 176] on span "Campaigns" at bounding box center [35, 179] width 35 height 8
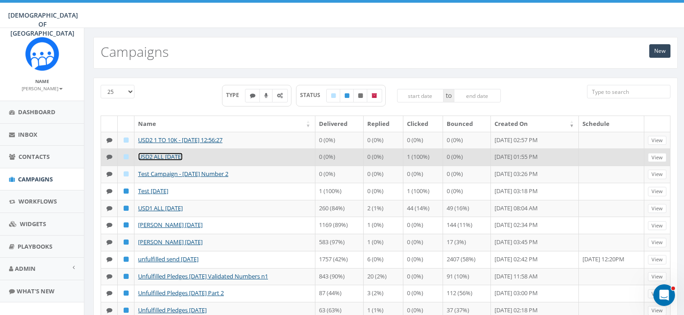
click at [171, 154] on link "USD2 ALL [DATE]" at bounding box center [160, 156] width 45 height 8
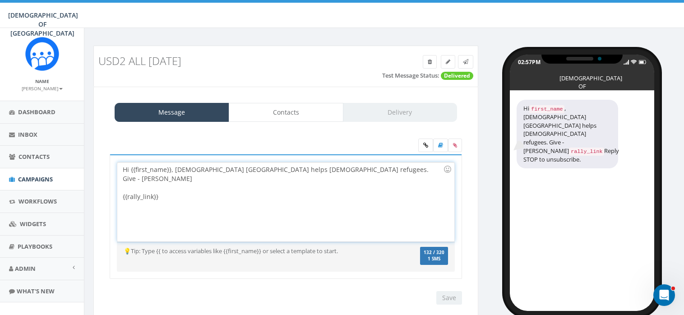
drag, startPoint x: 168, startPoint y: 191, endPoint x: 122, endPoint y: 169, distance: 50.8
click at [122, 169] on div "Hi {{first_name}}, [DEMOGRAPHIC_DATA] [GEOGRAPHIC_DATA] helps [DEMOGRAPHIC_DATA…" at bounding box center [285, 201] width 336 height 79
copy div "Hi {{first_name}}, [DEMOGRAPHIC_DATA] [GEOGRAPHIC_DATA] helps [DEMOGRAPHIC_DATA…"
click at [27, 177] on span "Campaigns" at bounding box center [35, 179] width 35 height 8
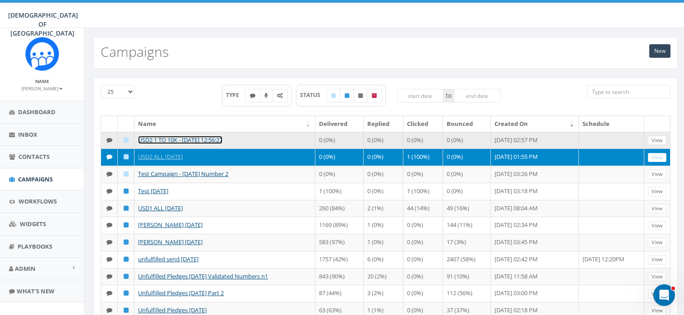
click at [204, 137] on link "USD2 1 TO 10K - [DATE] 12:56:27" at bounding box center [180, 140] width 84 height 8
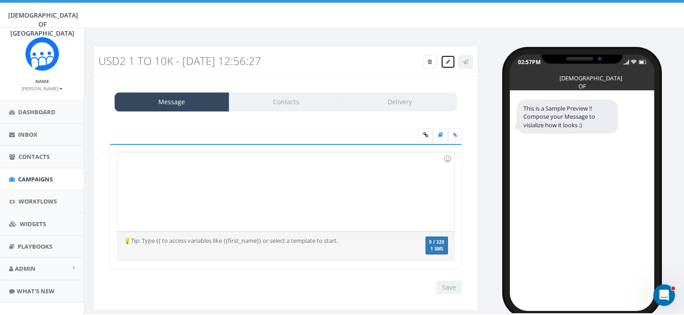
click at [445, 61] on link at bounding box center [448, 62] width 14 height 14
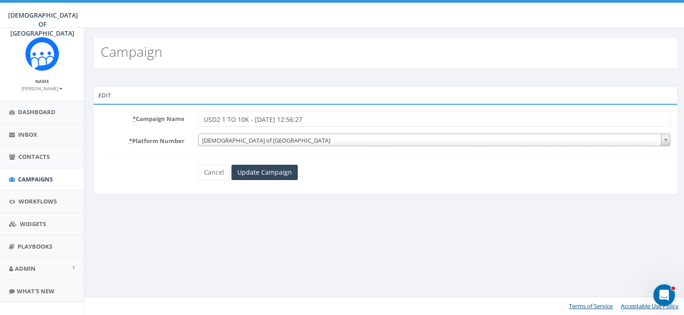
click at [322, 120] on input "USD2 1 TO 10K - [DATE] 12:56:27" at bounding box center [434, 118] width 473 height 15
type input "USD2 1 TO 10K - 08/26/2025"
click at [258, 173] on input "Update Campaign" at bounding box center [264, 172] width 66 height 15
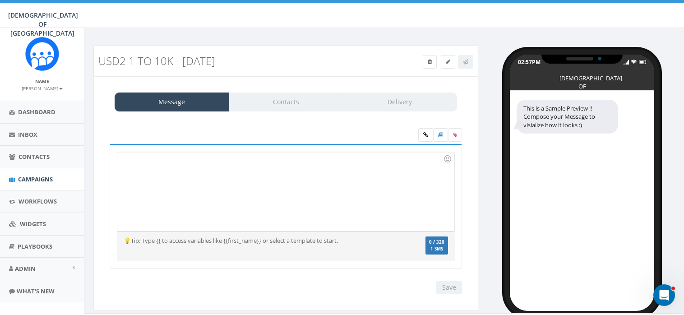
click at [227, 161] on div at bounding box center [285, 191] width 336 height 79
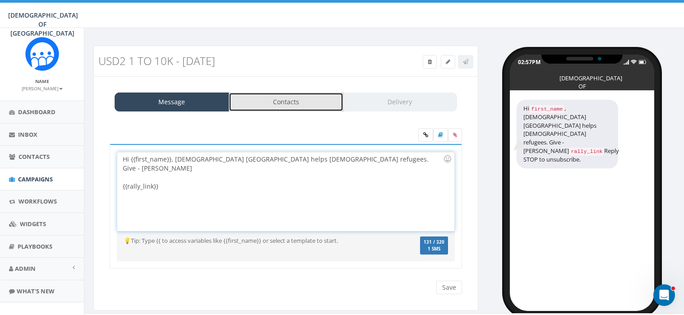
click at [283, 102] on link "Contacts" at bounding box center [286, 101] width 115 height 19
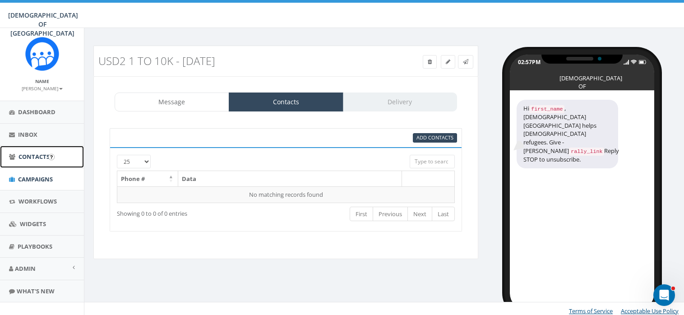
click at [35, 154] on span "Contacts" at bounding box center [33, 156] width 31 height 8
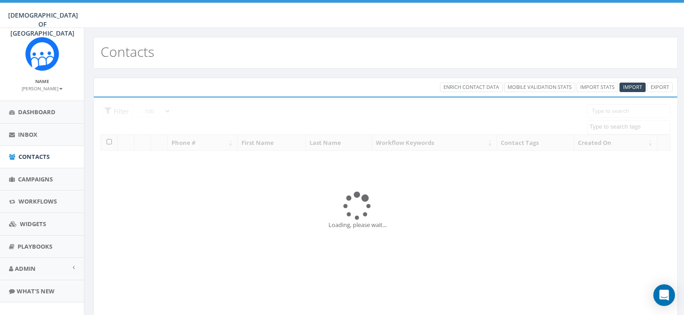
select select "100"
select select
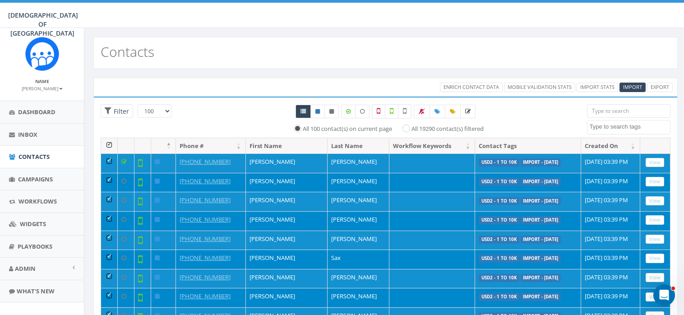
click at [108, 145] on th at bounding box center [109, 146] width 17 height 16
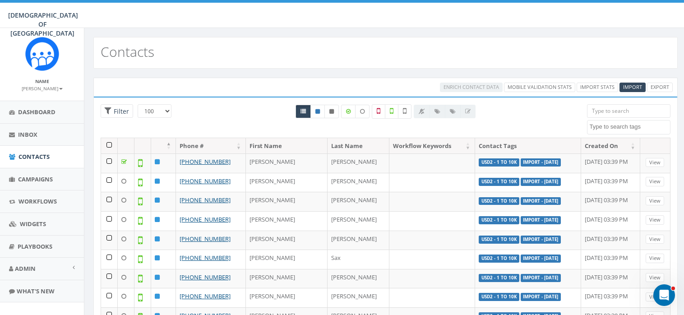
click at [619, 126] on textarea "Search" at bounding box center [629, 127] width 81 height 8
type textarea "USD2"
select select "USD2 - 1 to 10k"
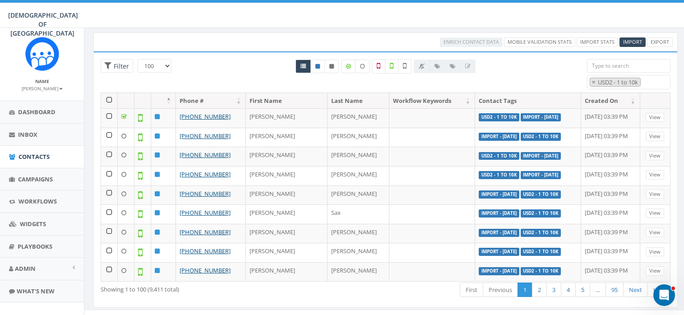
scroll to position [56, 0]
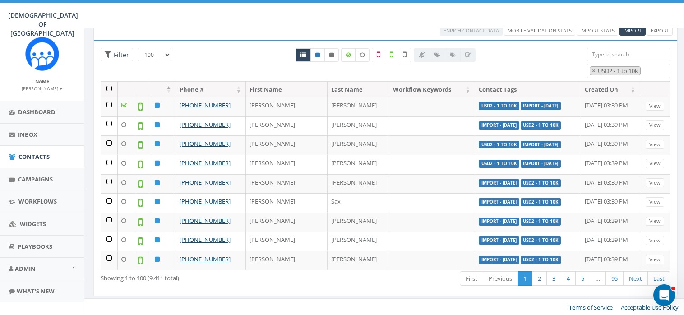
click at [404, 54] on icon at bounding box center [405, 55] width 4 height 8
checkbox input "true"
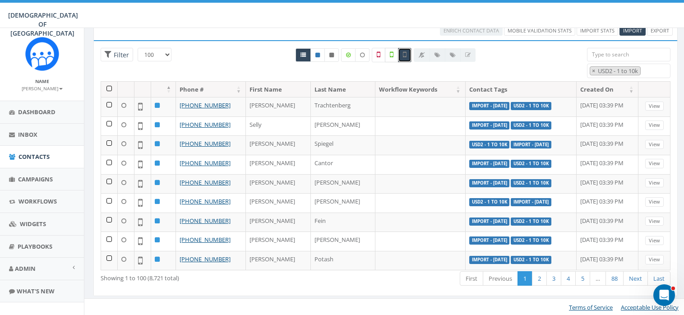
click at [388, 54] on label at bounding box center [392, 55] width 14 height 14
checkbox input "true"
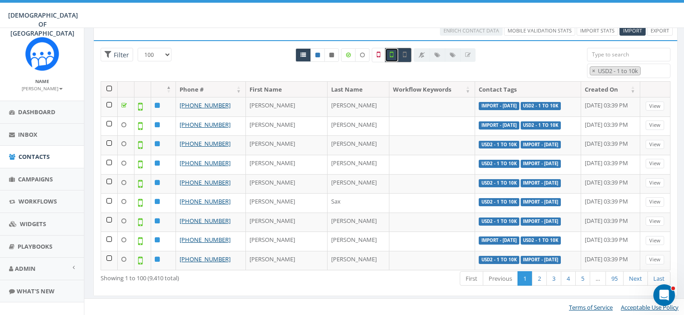
click at [404, 52] on icon at bounding box center [405, 55] width 4 height 8
checkbox input "false"
click at [391, 51] on icon at bounding box center [392, 55] width 4 height 8
checkbox input "false"
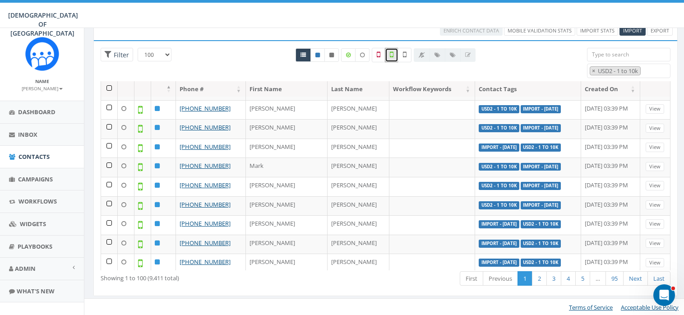
scroll to position [0, 0]
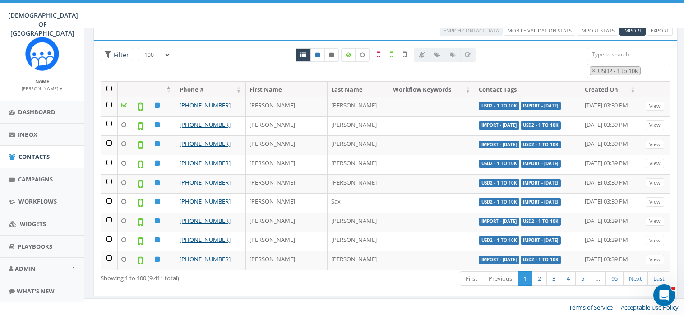
click at [406, 51] on label at bounding box center [405, 55] width 14 height 14
checkbox input "true"
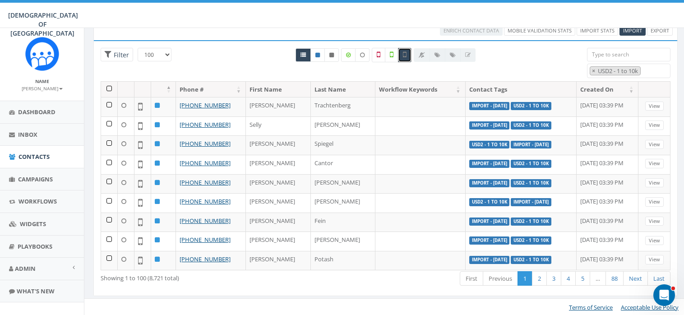
click at [107, 86] on th at bounding box center [109, 90] width 17 height 16
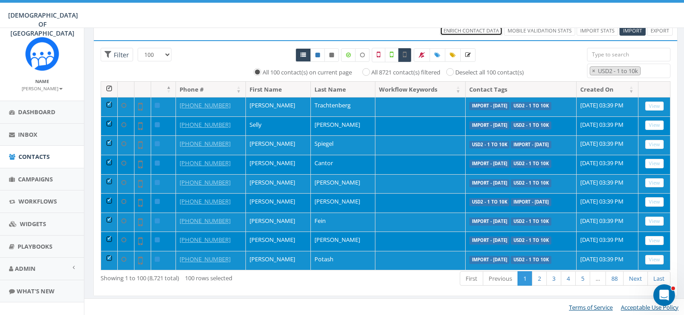
click at [471, 29] on span "Enrich Contact Data" at bounding box center [470, 30] width 55 height 7
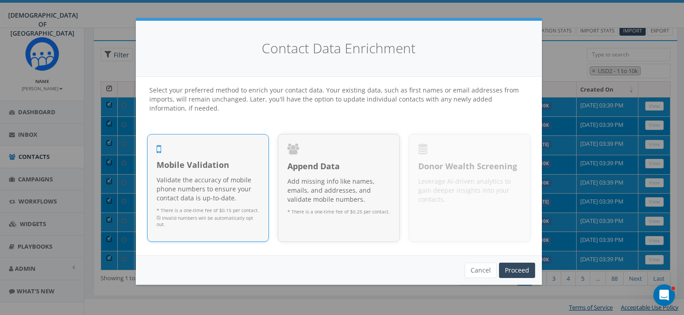
click at [233, 178] on p "Validate the accuracy of mobile phone numbers to ensure your contact data is up…" at bounding box center [207, 188] width 103 height 27
click at [510, 270] on link "Proceed" at bounding box center [517, 269] width 36 height 15
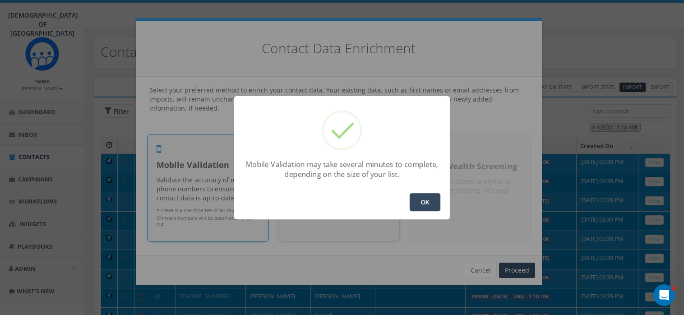
click at [422, 199] on button "OK" at bounding box center [424, 202] width 31 height 18
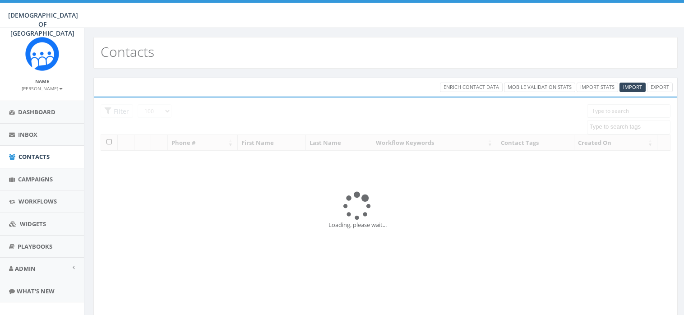
select select "100"
select select
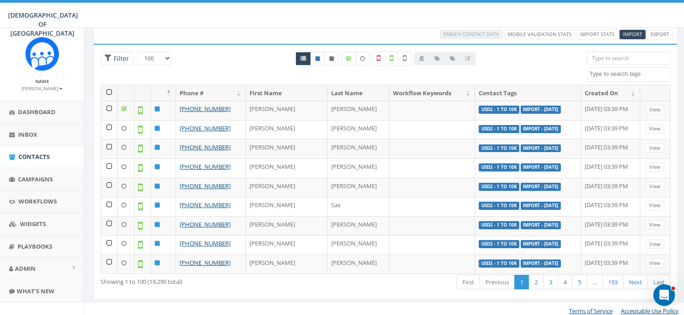
scroll to position [56, 0]
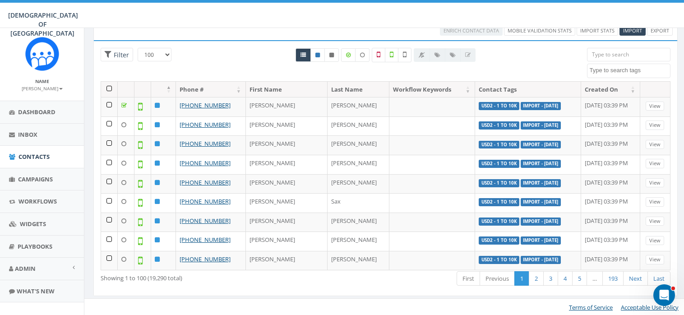
click at [610, 67] on textarea "Search" at bounding box center [629, 70] width 81 height 8
type textarea "USD2"
select select "USD2 - 1 to 10k"
click at [391, 54] on icon at bounding box center [392, 55] width 4 height 8
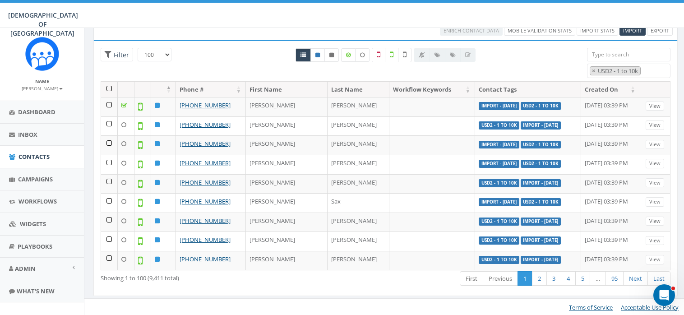
checkbox input "true"
click at [404, 53] on icon at bounding box center [405, 55] width 4 height 8
checkbox input "true"
click at [107, 88] on th at bounding box center [109, 90] width 17 height 16
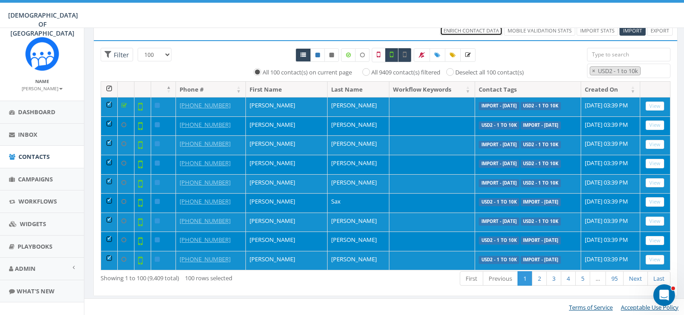
click at [489, 29] on span "Enrich Contact Data" at bounding box center [470, 30] width 55 height 7
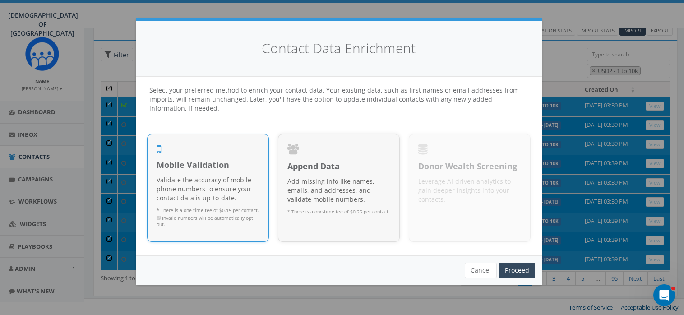
click at [183, 184] on p "Validate the accuracy of mobile phone numbers to ensure your contact data is up…" at bounding box center [207, 188] width 103 height 27
click at [516, 272] on link "Proceed" at bounding box center [517, 269] width 36 height 15
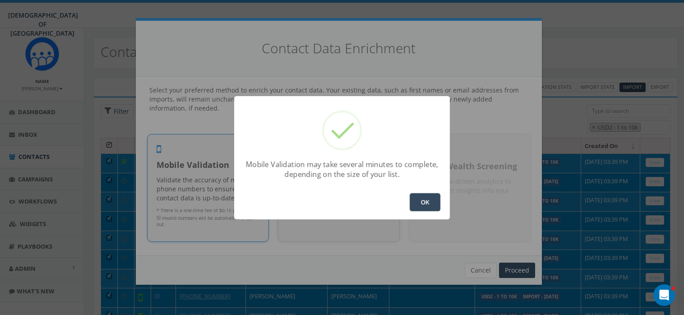
click at [422, 198] on button "OK" at bounding box center [424, 202] width 31 height 18
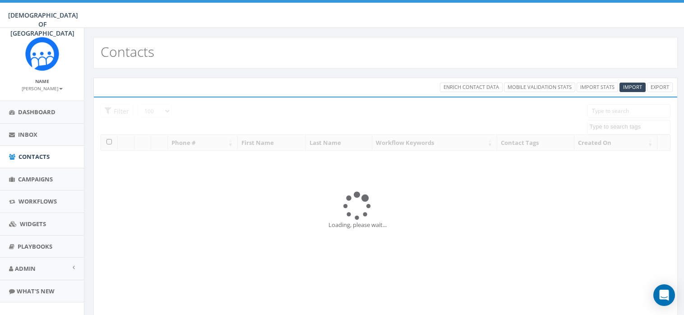
select select "100"
select select
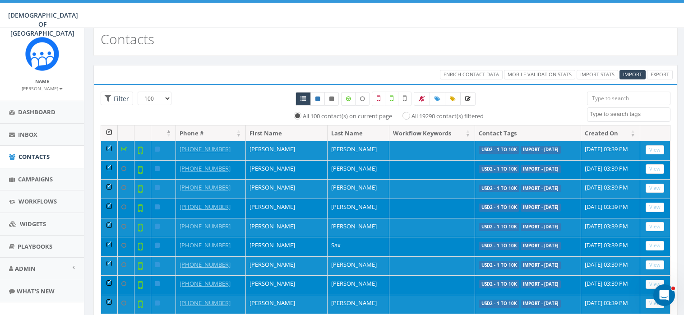
scroll to position [56, 0]
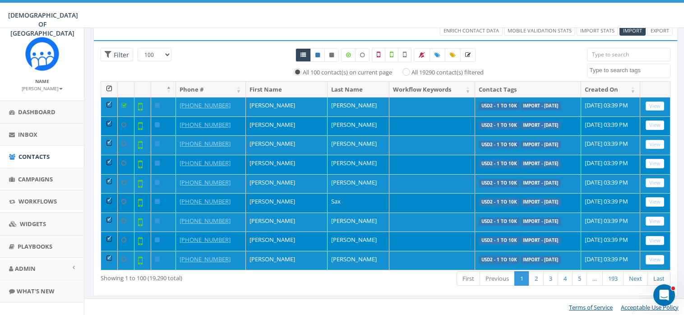
click at [611, 72] on textarea "Search" at bounding box center [629, 70] width 81 height 8
type textarea "USD2"
select select "USD2 - 1 to 10k"
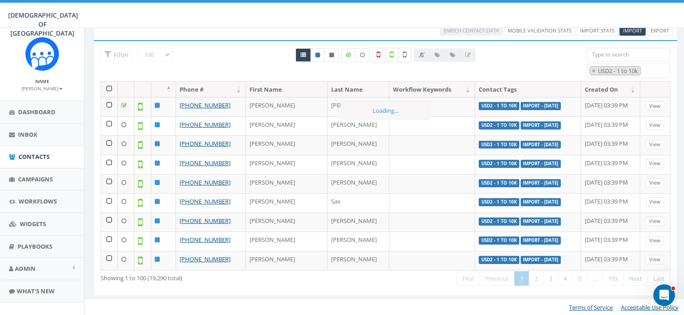
scroll to position [261, 0]
click at [394, 54] on label at bounding box center [392, 55] width 14 height 14
checkbox input "true"
click at [403, 52] on icon at bounding box center [405, 55] width 4 height 8
checkbox input "true"
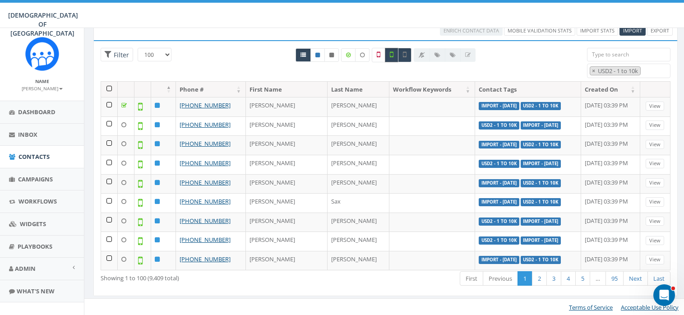
click at [391, 54] on icon at bounding box center [392, 55] width 4 height 8
checkbox input "false"
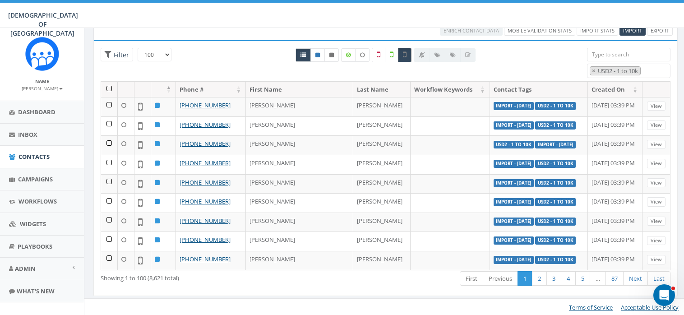
click at [404, 51] on icon at bounding box center [405, 55] width 4 height 8
checkbox input "false"
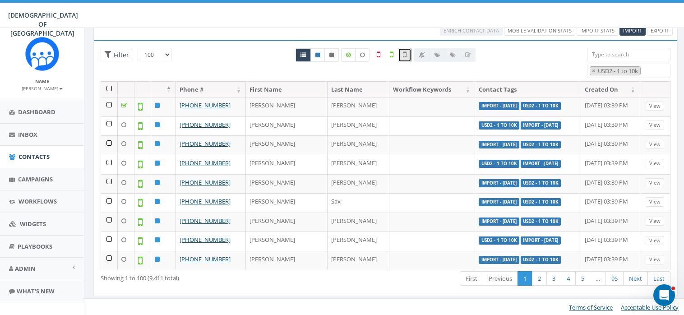
click at [391, 54] on icon at bounding box center [392, 55] width 4 height 8
checkbox input "true"
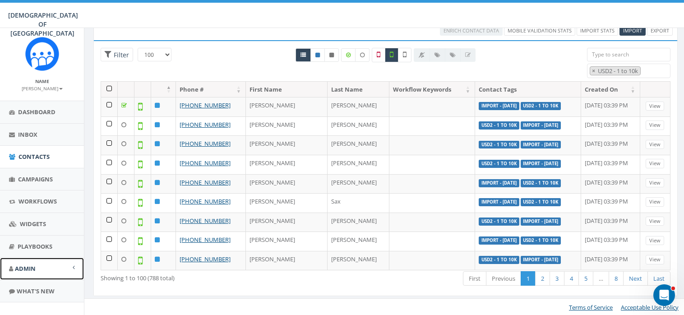
click at [28, 269] on span "Admin" at bounding box center [25, 268] width 21 height 8
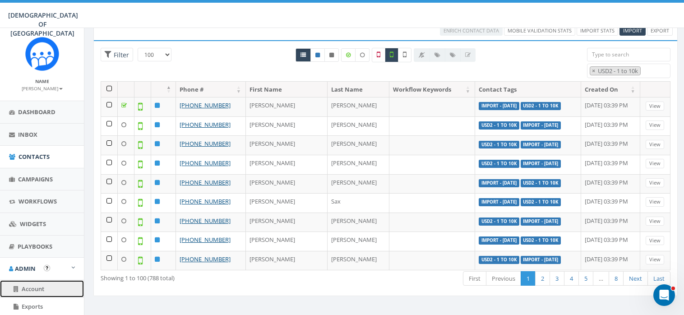
click at [39, 285] on span "Account" at bounding box center [33, 289] width 23 height 8
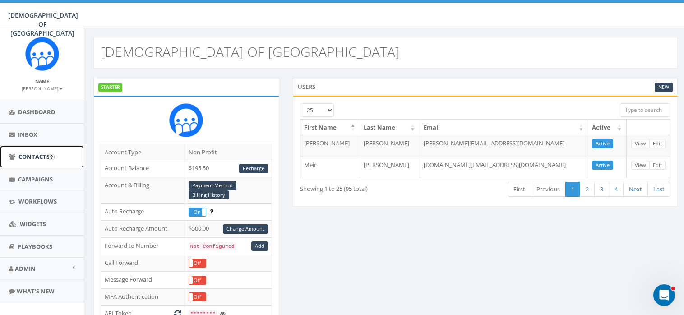
click at [35, 153] on span "Contacts" at bounding box center [33, 156] width 31 height 8
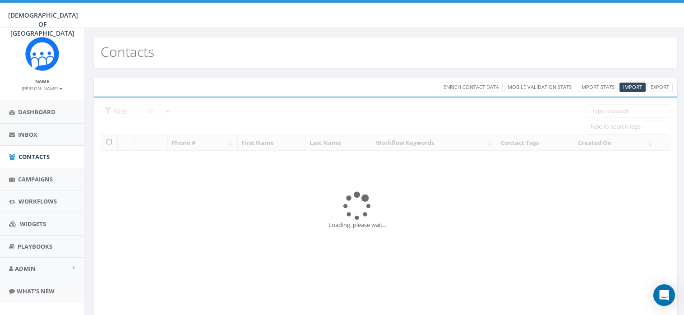
select select "100"
select select
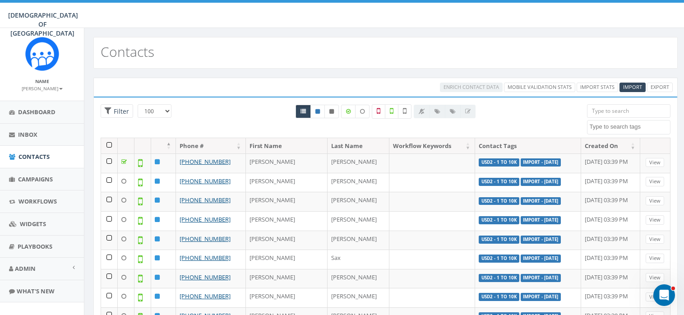
click at [613, 129] on textarea "Search" at bounding box center [629, 127] width 81 height 8
type textarea "USD2"
select select "USD2 - 1 to 10k"
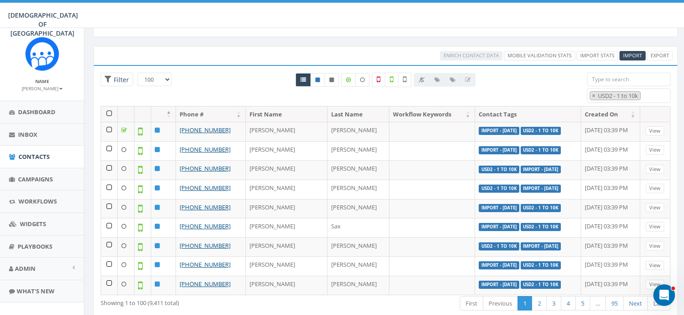
scroll to position [56, 0]
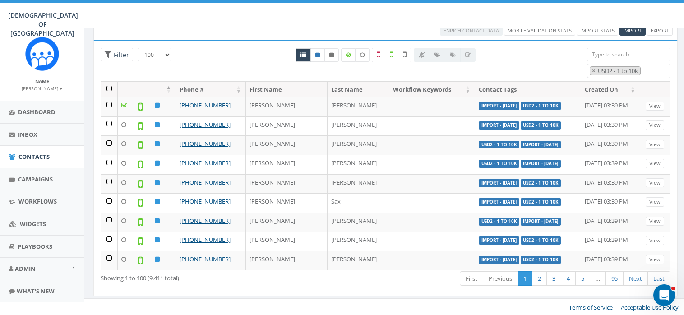
click at [392, 53] on icon at bounding box center [392, 55] width 4 height 8
checkbox input "true"
click at [405, 51] on icon at bounding box center [405, 55] width 4 height 8
checkbox input "true"
click at [391, 52] on icon at bounding box center [392, 55] width 4 height 8
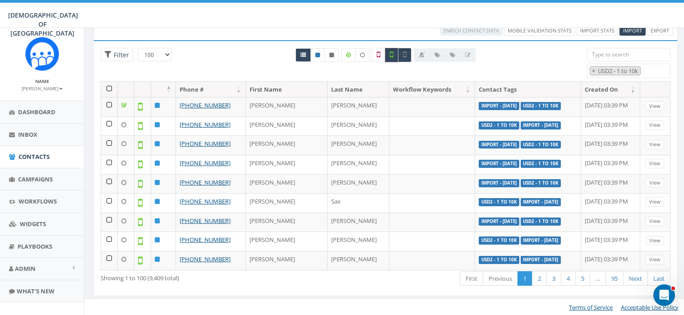
checkbox input "false"
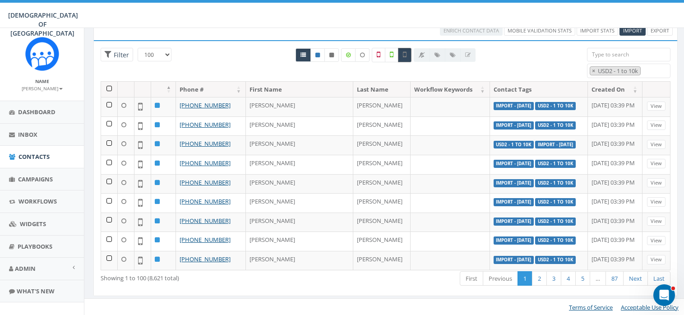
click at [405, 54] on icon at bounding box center [405, 55] width 4 height 8
checkbox input "false"
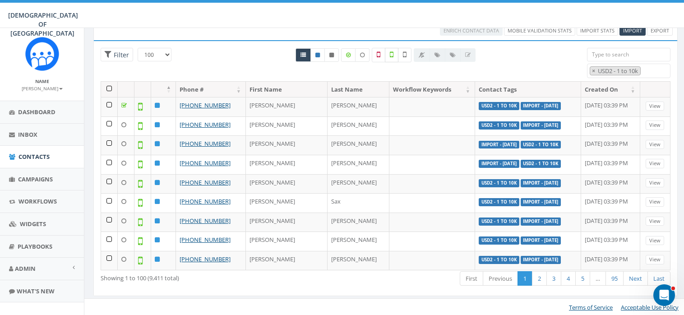
click at [391, 52] on icon at bounding box center [392, 55] width 4 height 8
checkbox input "true"
click at [403, 55] on icon at bounding box center [405, 55] width 4 height 8
checkbox input "true"
click at [108, 86] on th at bounding box center [109, 90] width 17 height 16
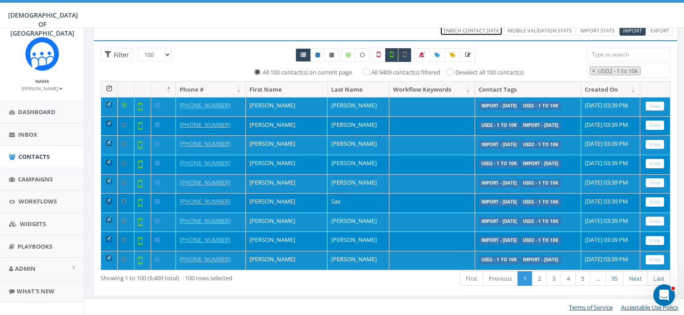
click at [481, 28] on span "Enrich Contact Data" at bounding box center [470, 30] width 55 height 7
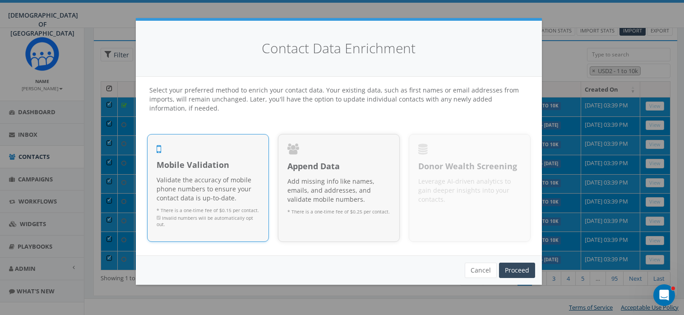
click at [242, 172] on div "Mobile Validation Validate the accuracy of mobile phone numbers to ensure your …" at bounding box center [207, 195] width 103 height 73
click at [512, 267] on link "Proceed" at bounding box center [517, 269] width 36 height 15
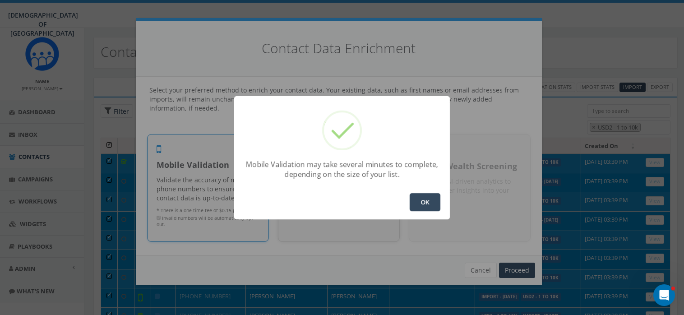
click at [428, 199] on button "OK" at bounding box center [424, 202] width 31 height 18
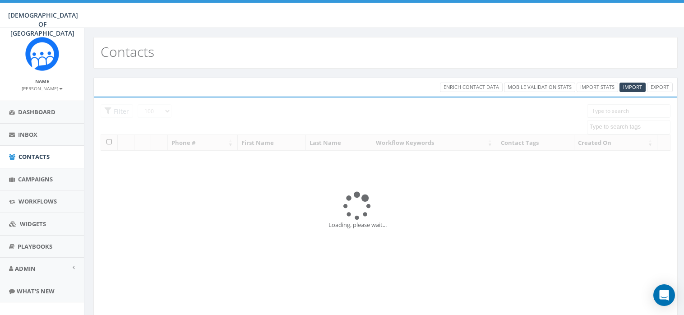
select select "100"
select select
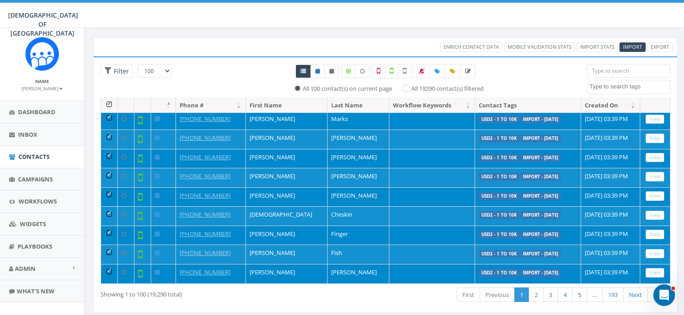
scroll to position [56, 0]
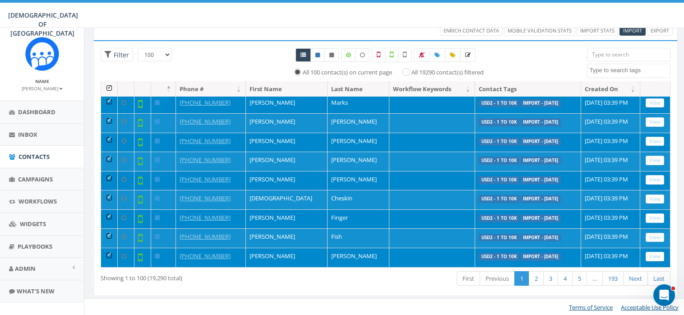
click at [109, 86] on th at bounding box center [109, 89] width 17 height 16
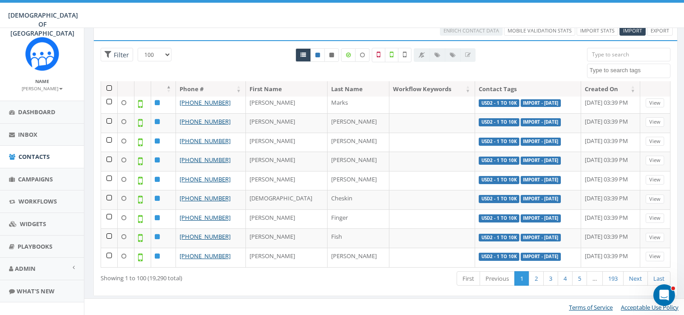
click at [611, 72] on textarea "Search" at bounding box center [629, 70] width 81 height 8
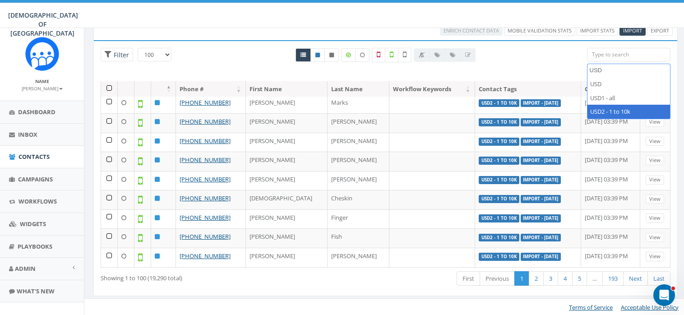
type textarea "USD"
select select "USD2 - 1 to 10k"
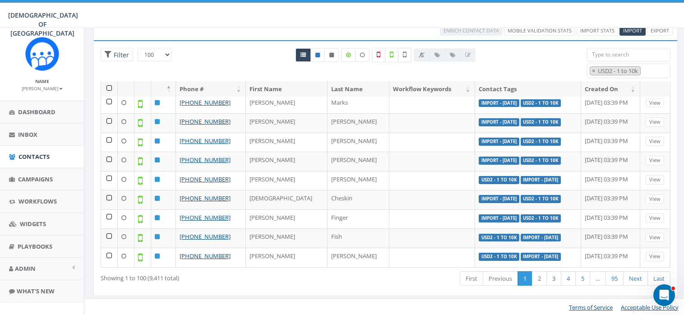
click at [404, 54] on icon at bounding box center [405, 55] width 4 height 8
checkbox input "true"
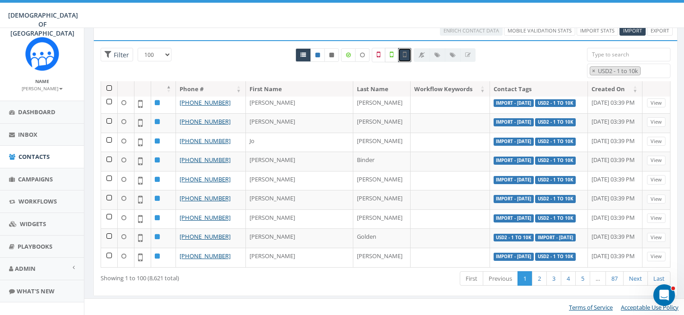
click at [391, 55] on icon at bounding box center [392, 55] width 4 height 8
checkbox input "true"
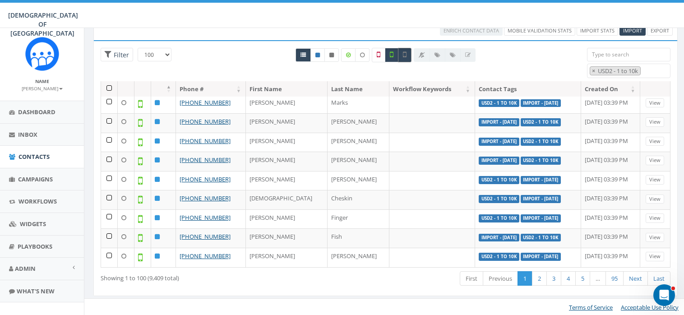
click at [405, 53] on icon at bounding box center [405, 55] width 4 height 8
checkbox input "false"
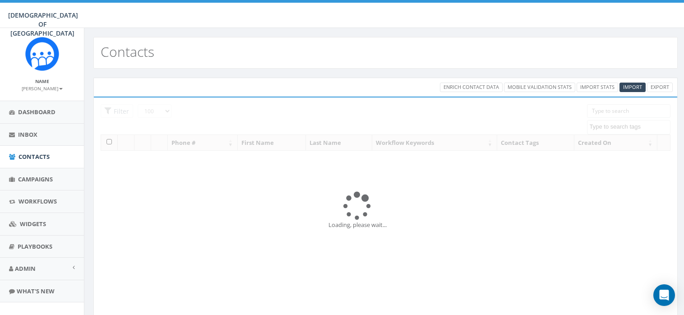
select select "100"
select select
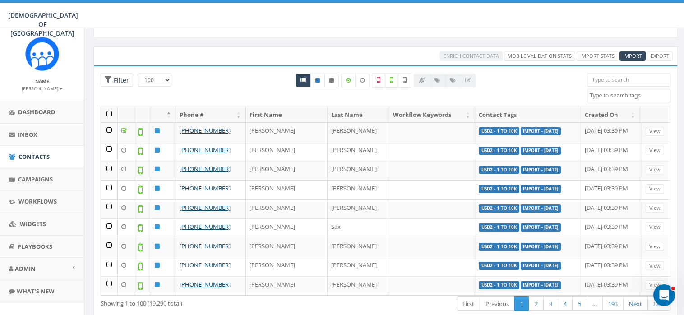
click at [626, 92] on textarea "Search" at bounding box center [629, 96] width 81 height 8
type textarea "USD2"
select select "USD2 - 1 to 10k"
click at [404, 77] on icon at bounding box center [405, 80] width 4 height 8
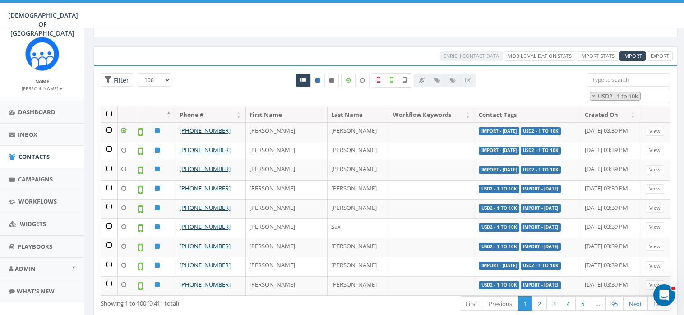
checkbox input "true"
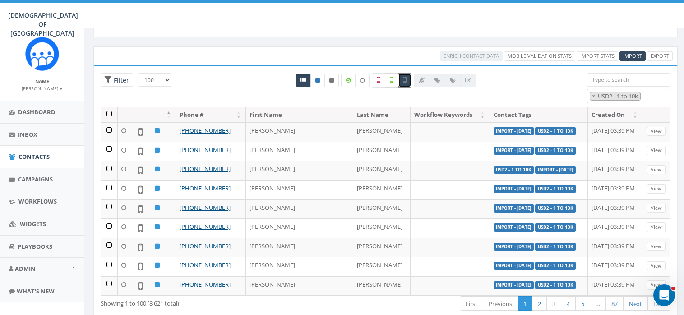
click at [390, 79] on icon at bounding box center [392, 80] width 4 height 8
checkbox input "true"
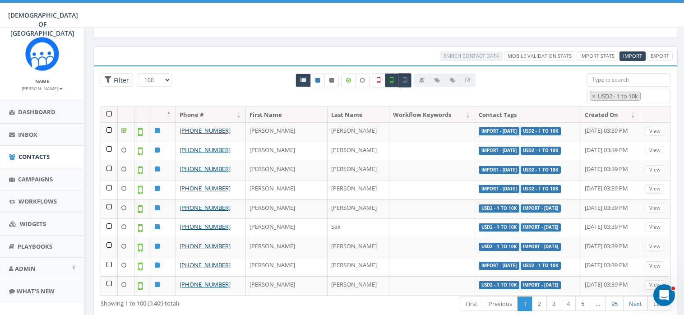
click at [403, 77] on icon at bounding box center [405, 80] width 4 height 8
checkbox input "false"
click at [642, 92] on span at bounding box center [643, 96] width 7 height 8
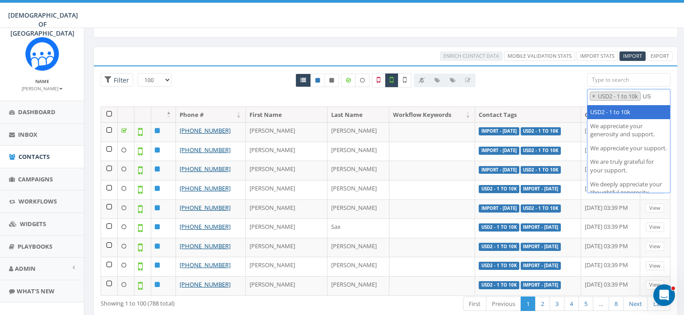
scroll to position [0, 0]
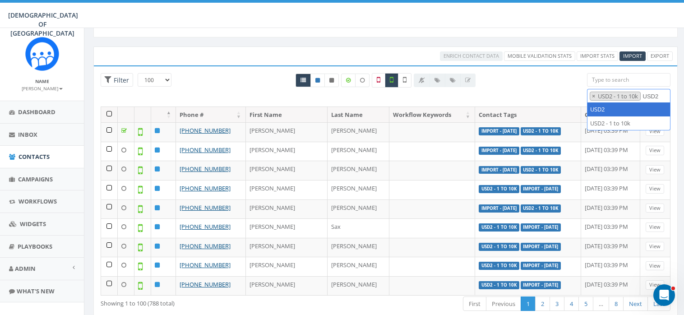
type textarea "USD2"
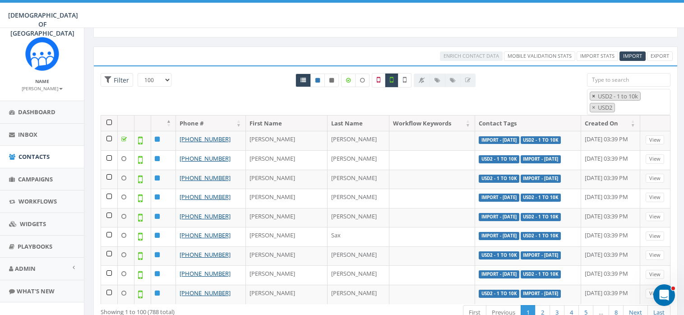
click at [592, 94] on span "×" at bounding box center [593, 96] width 3 height 8
select select "USD2"
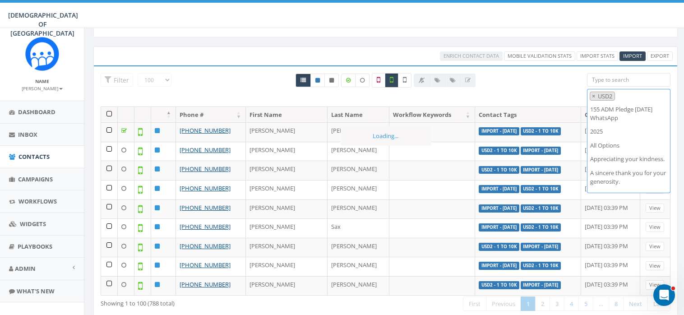
scroll to position [933, 0]
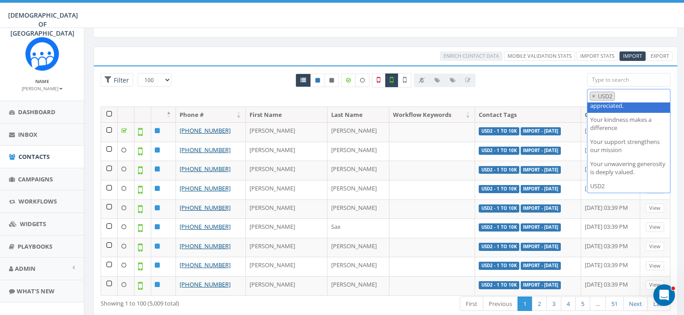
click at [638, 93] on span "× USD2" at bounding box center [629, 96] width 84 height 14
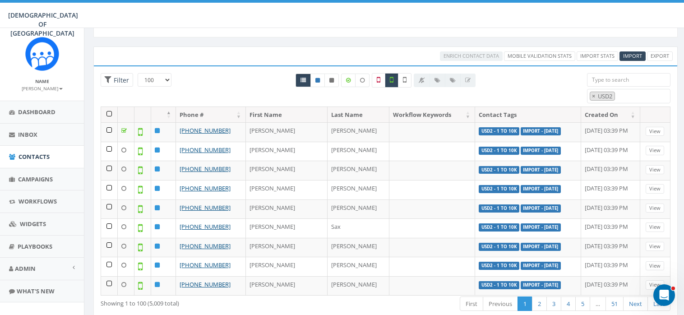
scroll to position [56, 0]
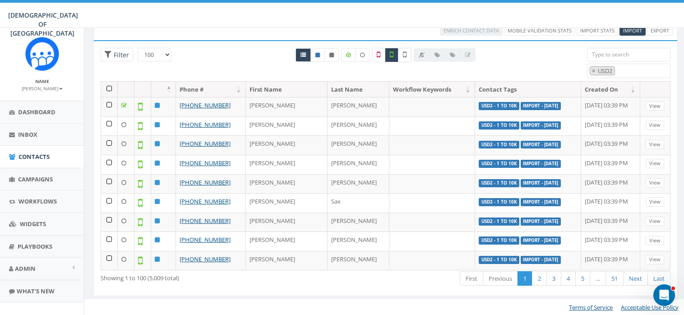
click at [404, 54] on icon at bounding box center [405, 55] width 4 height 8
checkbox input "true"
click at [391, 52] on icon at bounding box center [392, 55] width 4 height 8
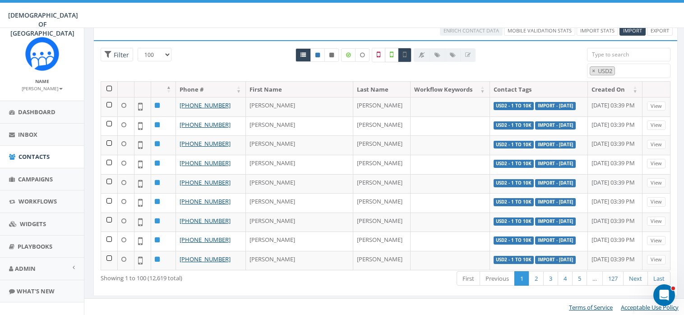
click at [391, 52] on icon at bounding box center [392, 55] width 4 height 8
checkbox input "true"
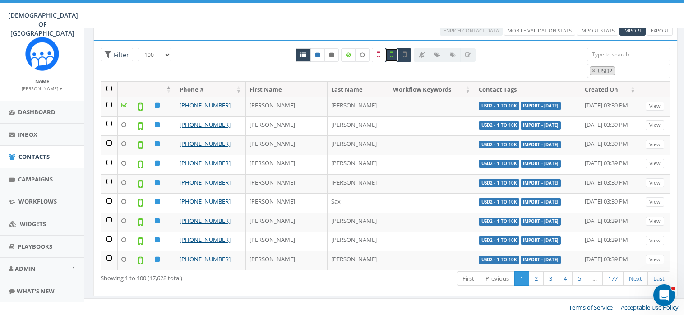
click at [620, 70] on textarea "Search" at bounding box center [619, 71] width 5 height 8
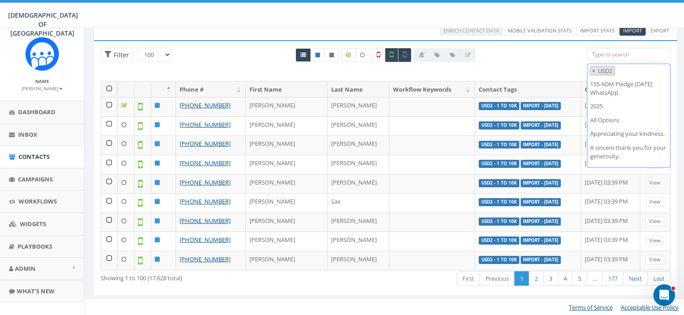
scroll to position [933, 0]
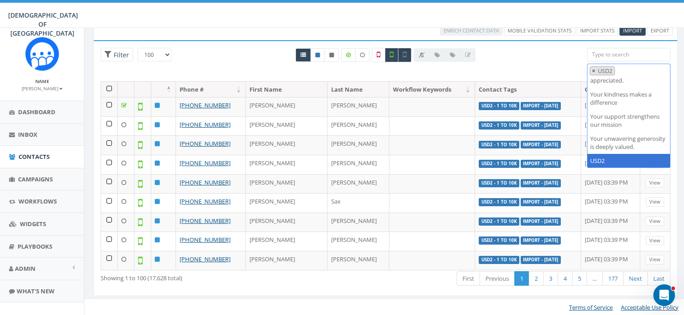
click at [593, 71] on span "×" at bounding box center [593, 71] width 3 height 8
select select
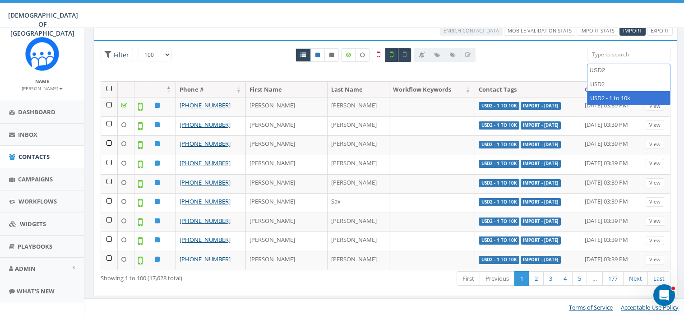
type textarea "USD2"
select select "USD2 - 1 to 10k"
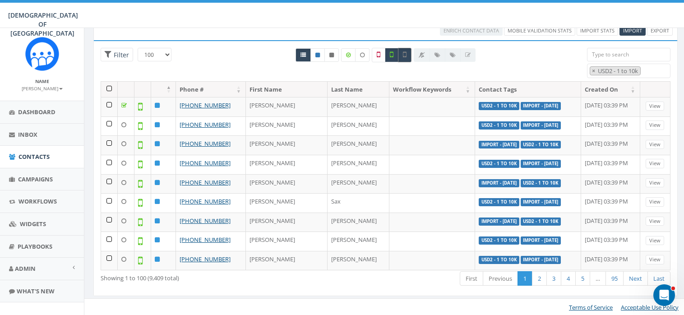
click at [403, 51] on icon at bounding box center [405, 55] width 4 height 8
checkbox input "false"
click at [391, 51] on icon at bounding box center [392, 55] width 4 height 8
checkbox input "false"
click at [404, 52] on icon at bounding box center [405, 55] width 4 height 8
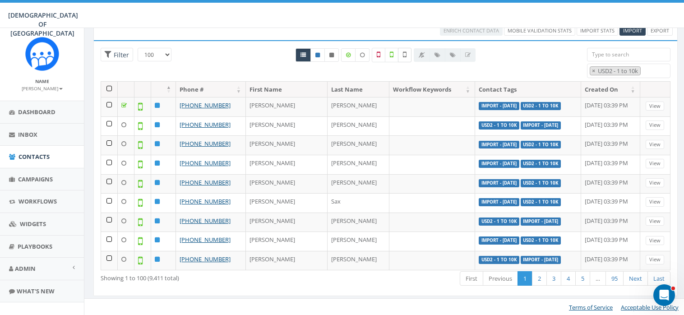
checkbox input "true"
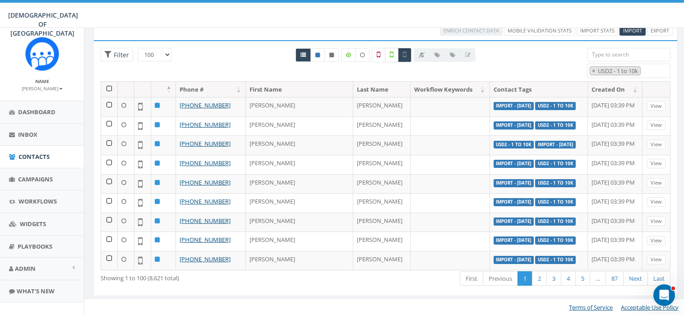
click at [393, 54] on icon at bounding box center [392, 55] width 4 height 8
checkbox input "true"
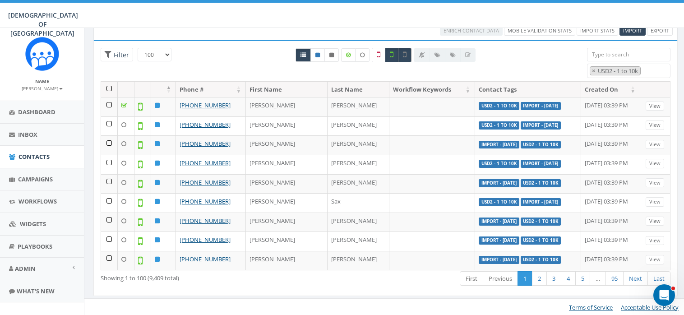
click at [406, 55] on icon at bounding box center [405, 55] width 4 height 8
checkbox input "false"
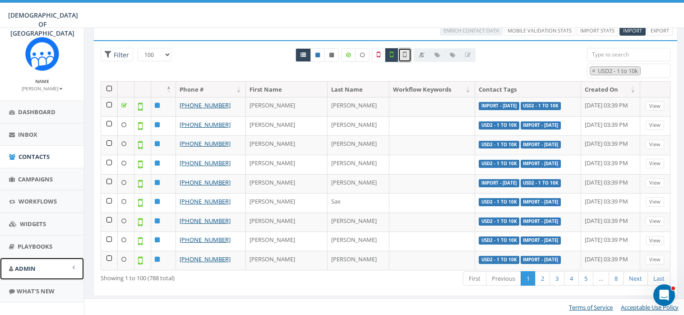
click at [36, 267] on link "Admin" at bounding box center [42, 268] width 84 height 22
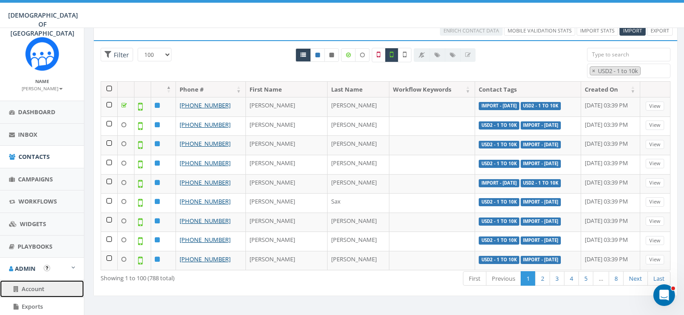
click at [36, 290] on span "Account" at bounding box center [33, 289] width 23 height 8
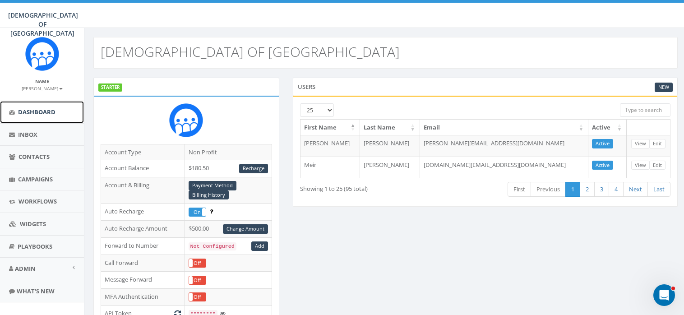
click at [29, 110] on span "Dashboard" at bounding box center [36, 112] width 37 height 8
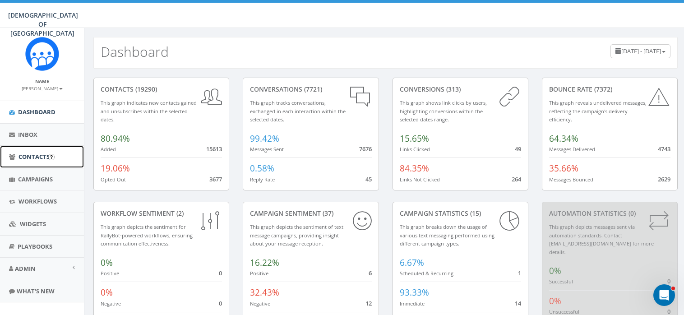
click at [34, 157] on span "Contacts" at bounding box center [33, 156] width 31 height 8
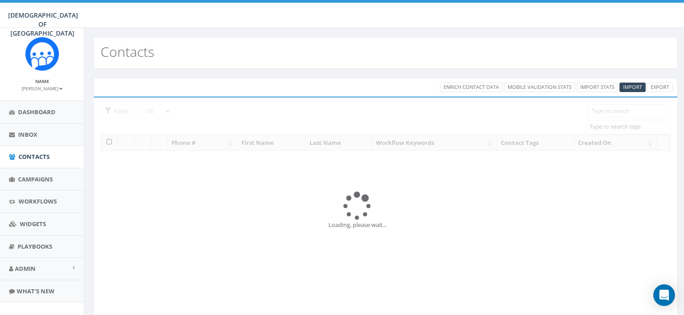
select select "100"
select select
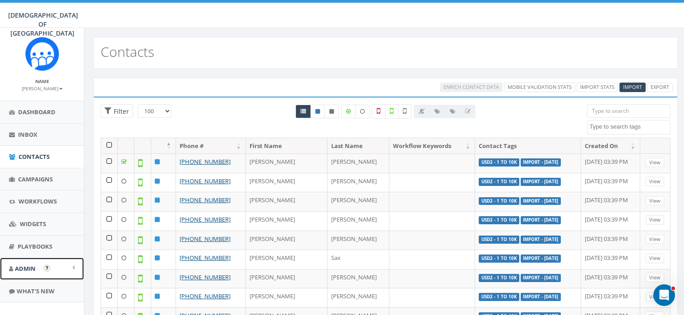
click at [24, 262] on link "Admin" at bounding box center [42, 268] width 84 height 22
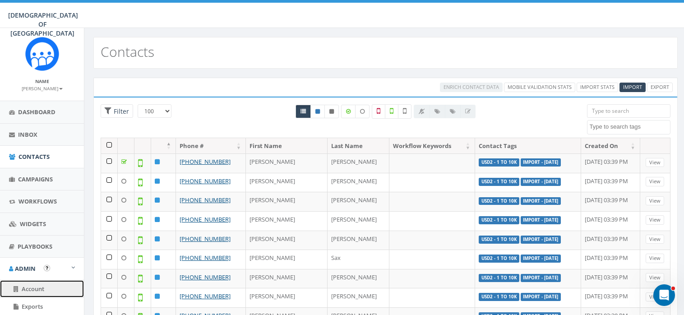
click at [31, 286] on span "Account" at bounding box center [33, 289] width 23 height 8
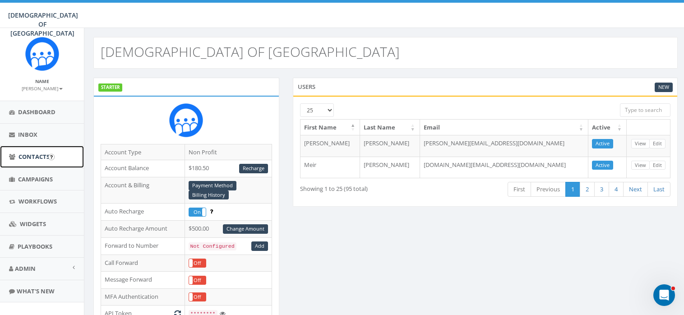
click at [30, 153] on span "Contacts" at bounding box center [33, 156] width 31 height 8
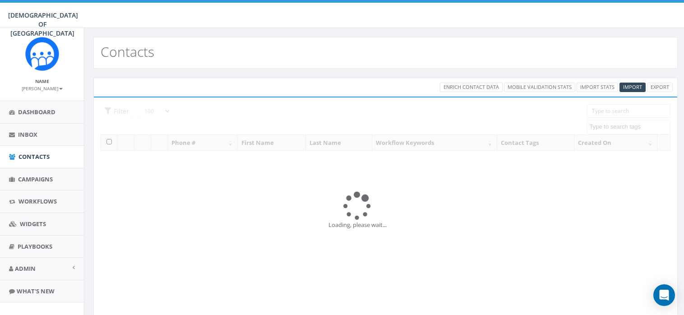
select select "100"
select select
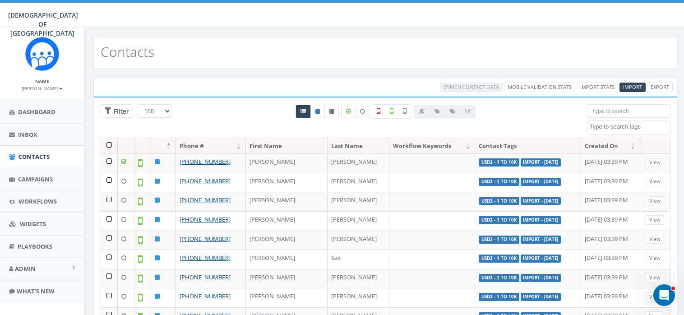
click at [632, 124] on textarea "Search" at bounding box center [629, 127] width 81 height 8
type textarea "USD2"
select select "USD2 - 1 to 10k"
click at [390, 110] on icon at bounding box center [392, 111] width 4 height 8
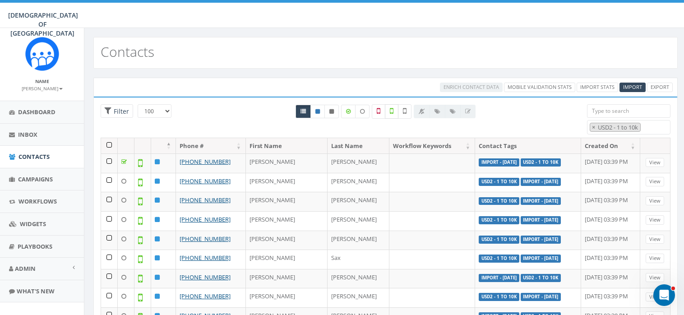
checkbox input "true"
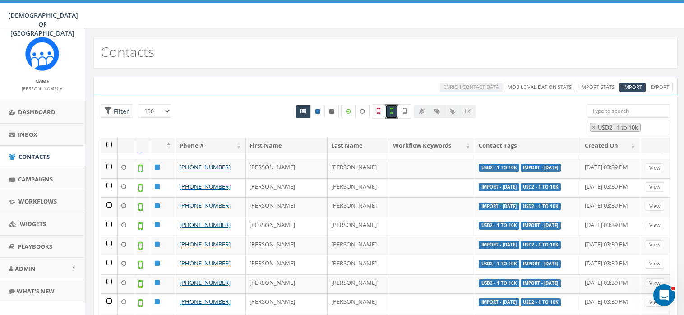
scroll to position [56, 0]
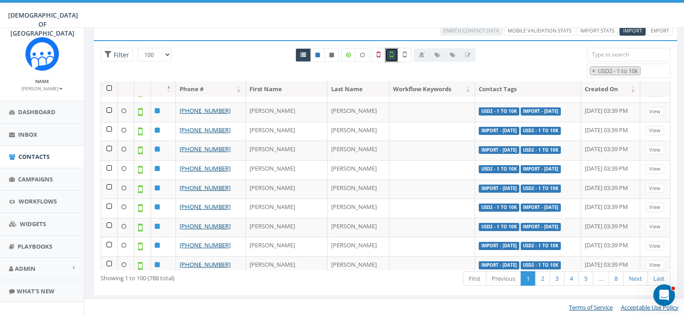
click at [406, 52] on label at bounding box center [405, 55] width 14 height 14
checkbox input "true"
click at [392, 55] on icon at bounding box center [392, 55] width 4 height 8
checkbox input "false"
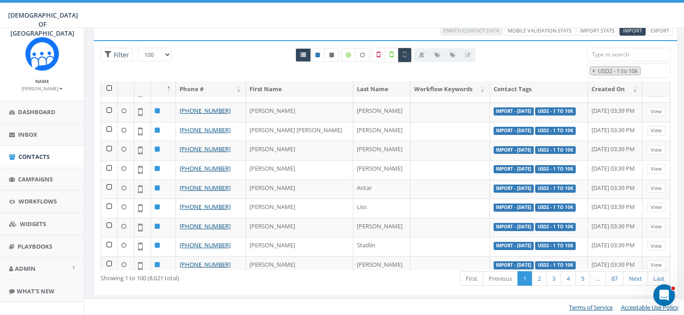
click at [405, 54] on icon at bounding box center [405, 55] width 4 height 8
checkbox input "false"
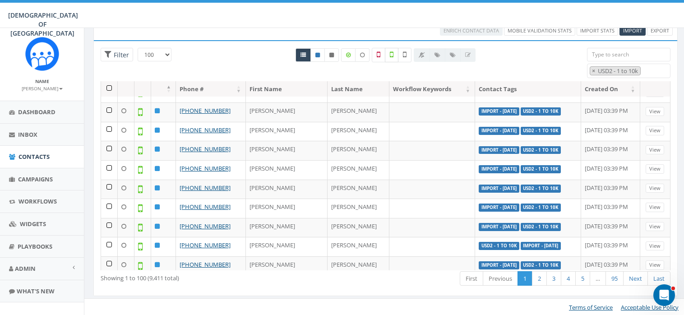
click at [392, 54] on icon at bounding box center [392, 55] width 4 height 8
checkbox input "true"
click at [404, 54] on icon at bounding box center [405, 55] width 4 height 8
checkbox input "true"
click at [110, 87] on th at bounding box center [109, 89] width 17 height 16
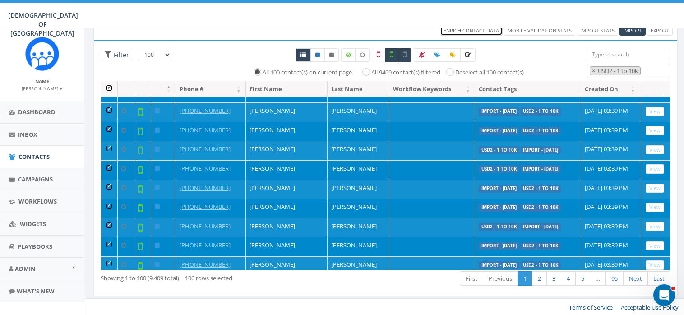
click at [490, 29] on span "Enrich Contact Data" at bounding box center [470, 30] width 55 height 7
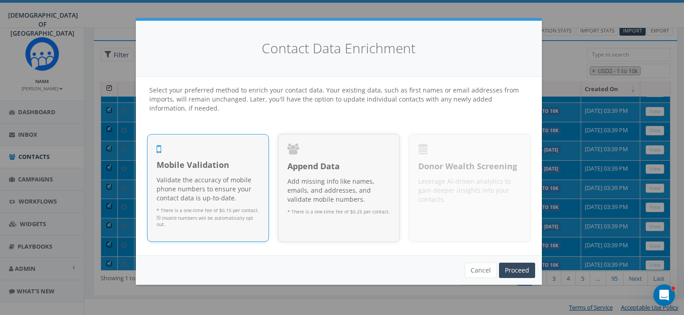
click at [225, 171] on div "Mobile Validation Validate the accuracy of mobile phone numbers to ensure your …" at bounding box center [207, 195] width 103 height 73
click at [523, 266] on link "Proceed" at bounding box center [517, 269] width 36 height 15
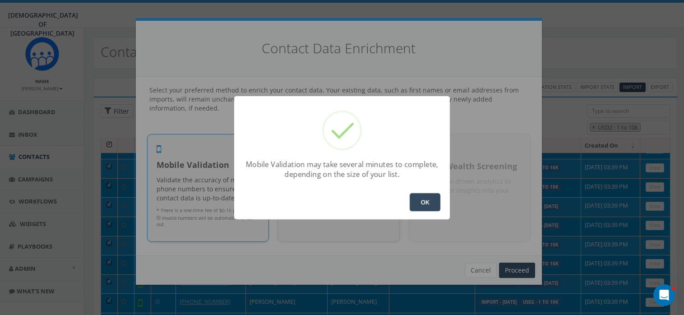
click at [428, 207] on button "OK" at bounding box center [424, 202] width 31 height 18
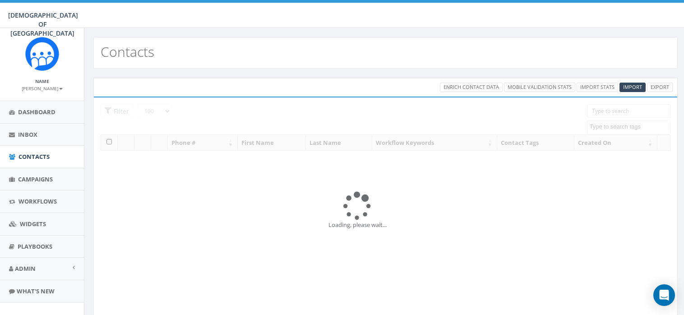
select select "100"
select select
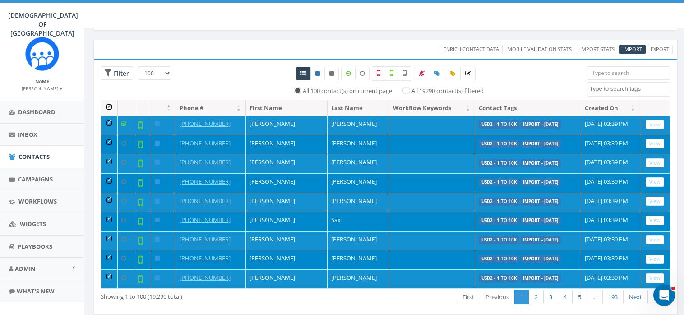
scroll to position [56, 0]
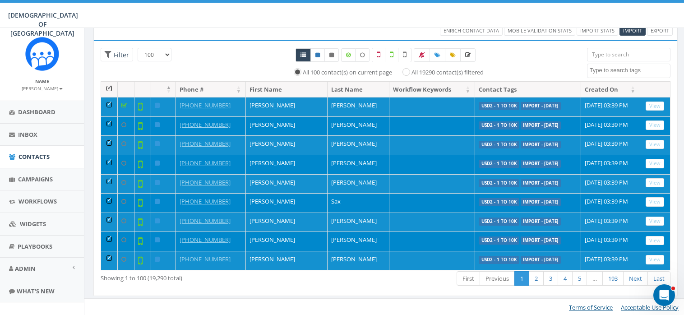
click at [107, 86] on th at bounding box center [109, 90] width 17 height 16
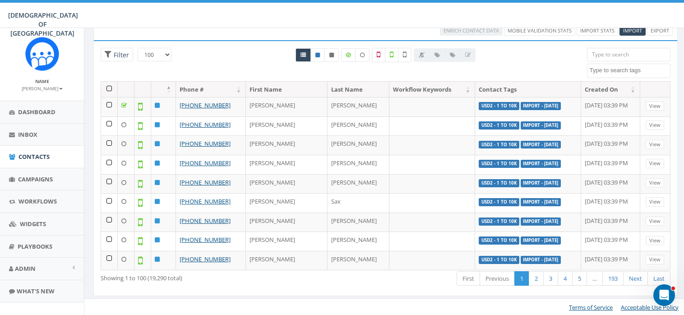
click at [609, 70] on textarea "Search" at bounding box center [629, 70] width 81 height 8
type textarea "USD2"
select select "USD2 - 1 to 10k"
click at [390, 54] on icon at bounding box center [392, 55] width 4 height 8
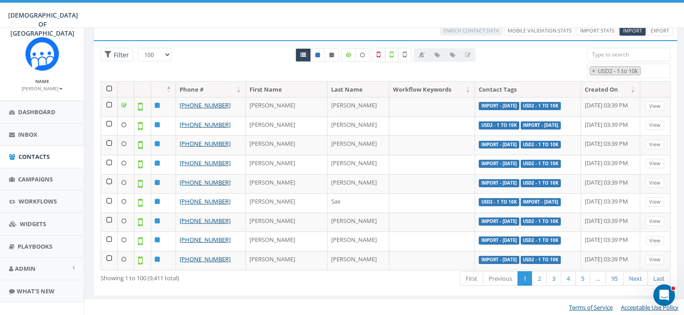
checkbox input "true"
